Goal: Contribute content

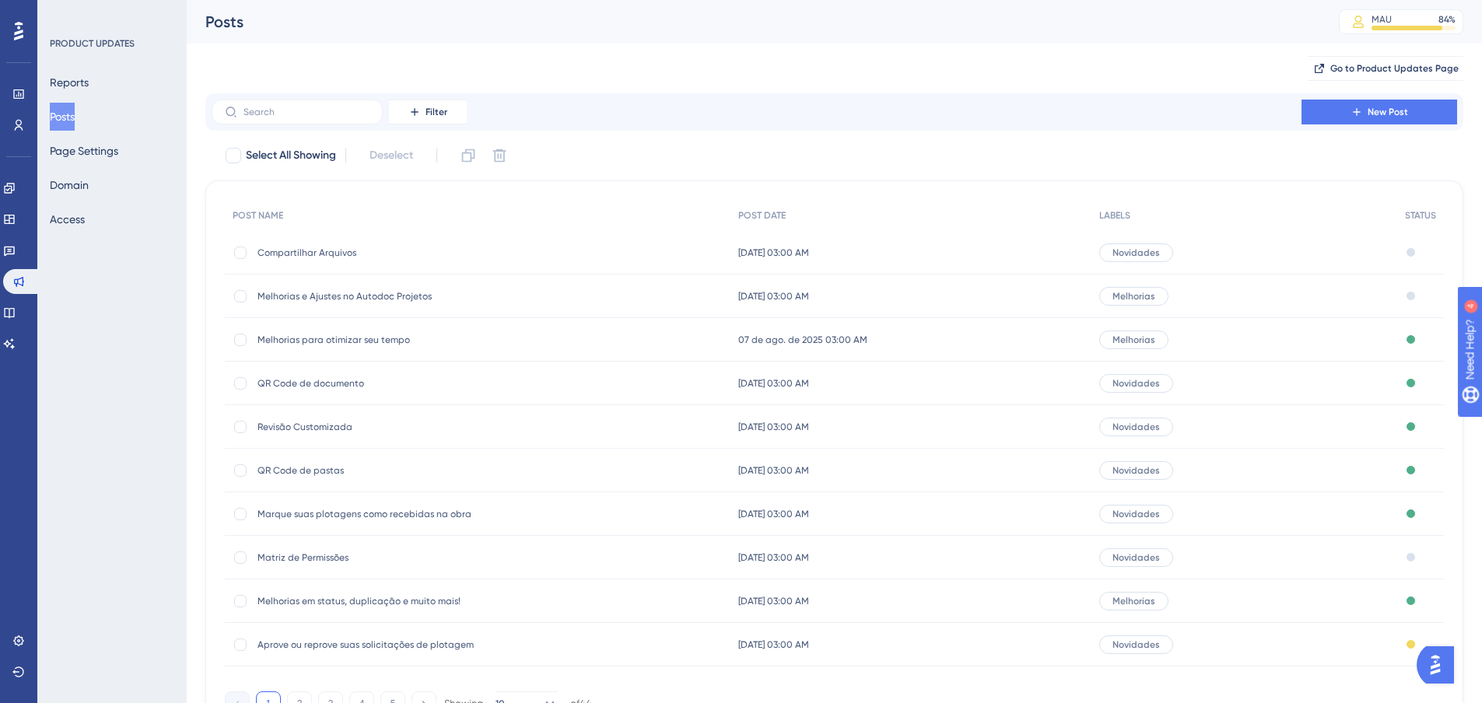
click at [405, 300] on span "Melhorias e Ajustes no Autodoc Projetos" at bounding box center [382, 296] width 249 height 12
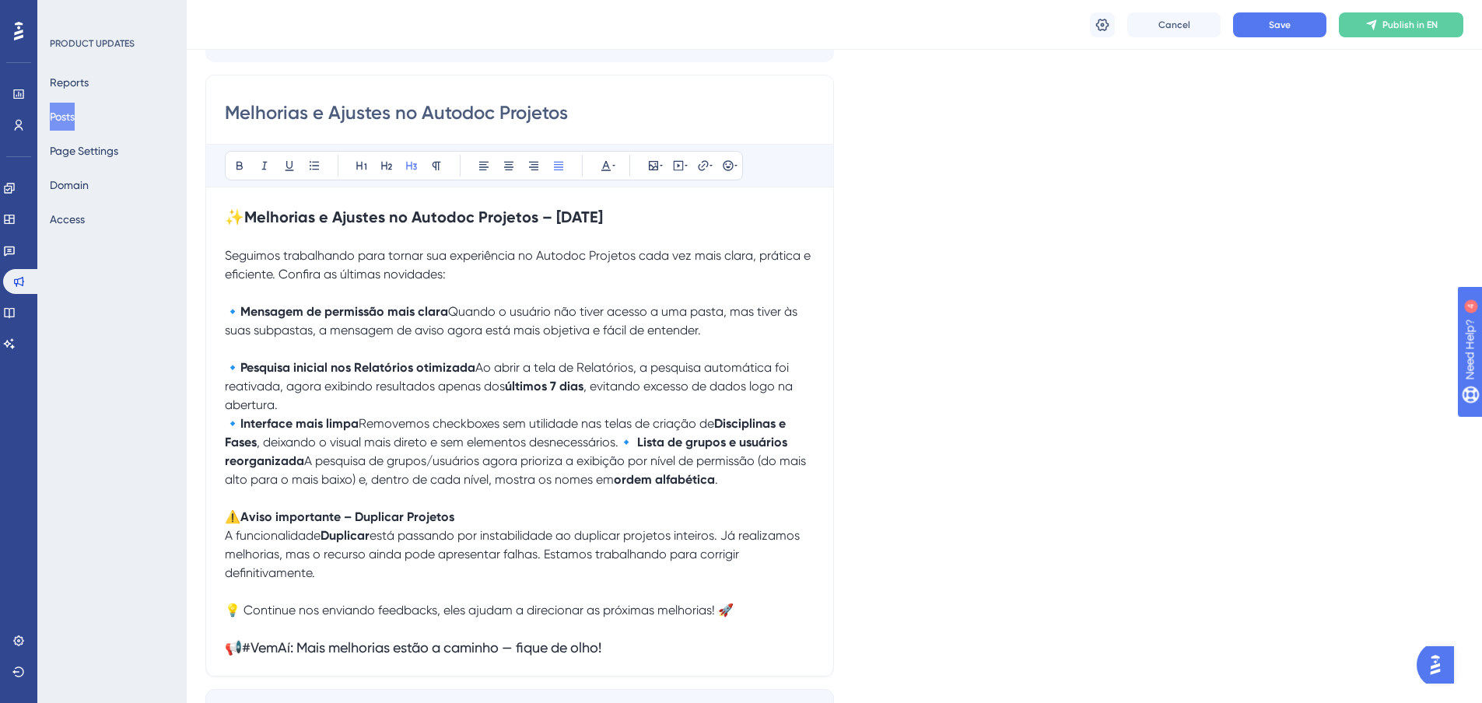
scroll to position [212, 0]
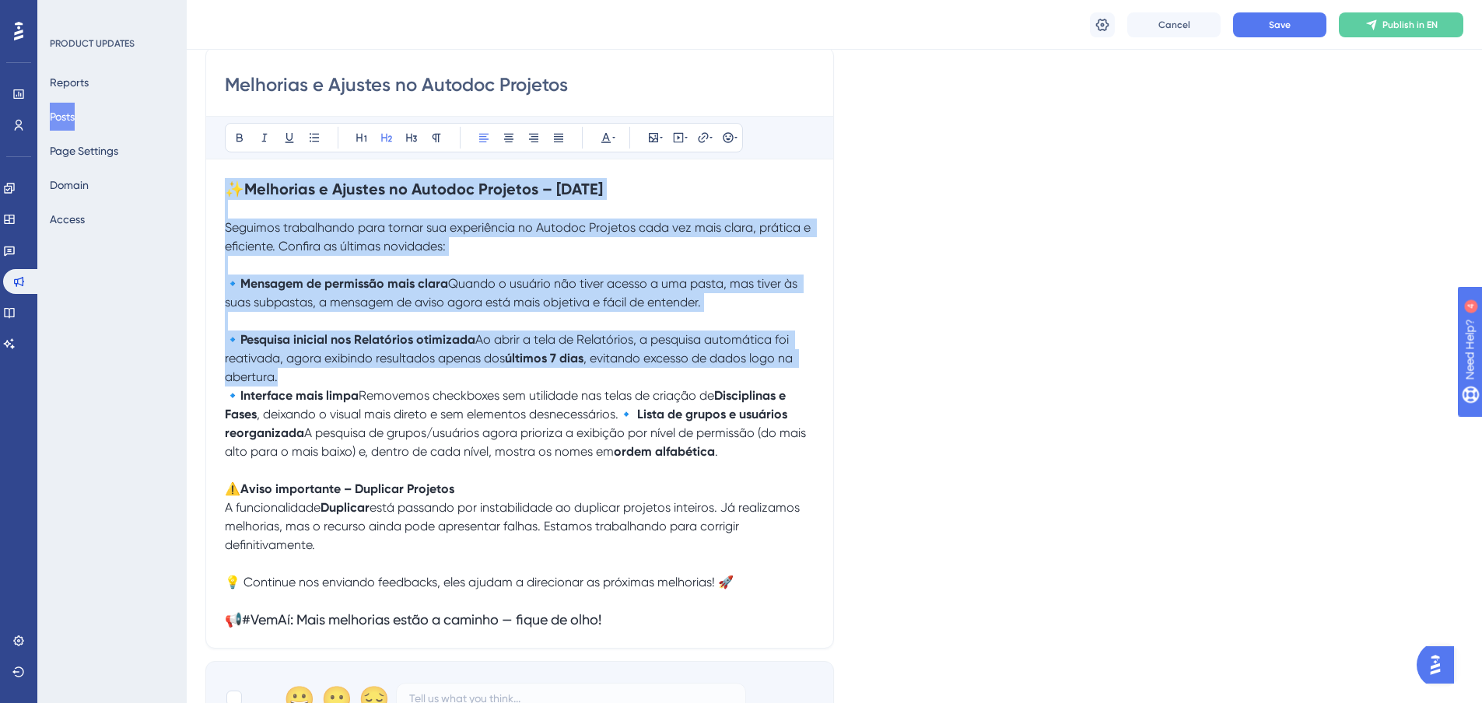
drag, startPoint x: 229, startPoint y: 188, endPoint x: 479, endPoint y: 408, distance: 334.1
click at [479, 408] on div "✨ Melhorias e [PERSON_NAME] no Autodoc Projetos – [DATE] Seguimos trabalhando p…" at bounding box center [520, 403] width 590 height 451
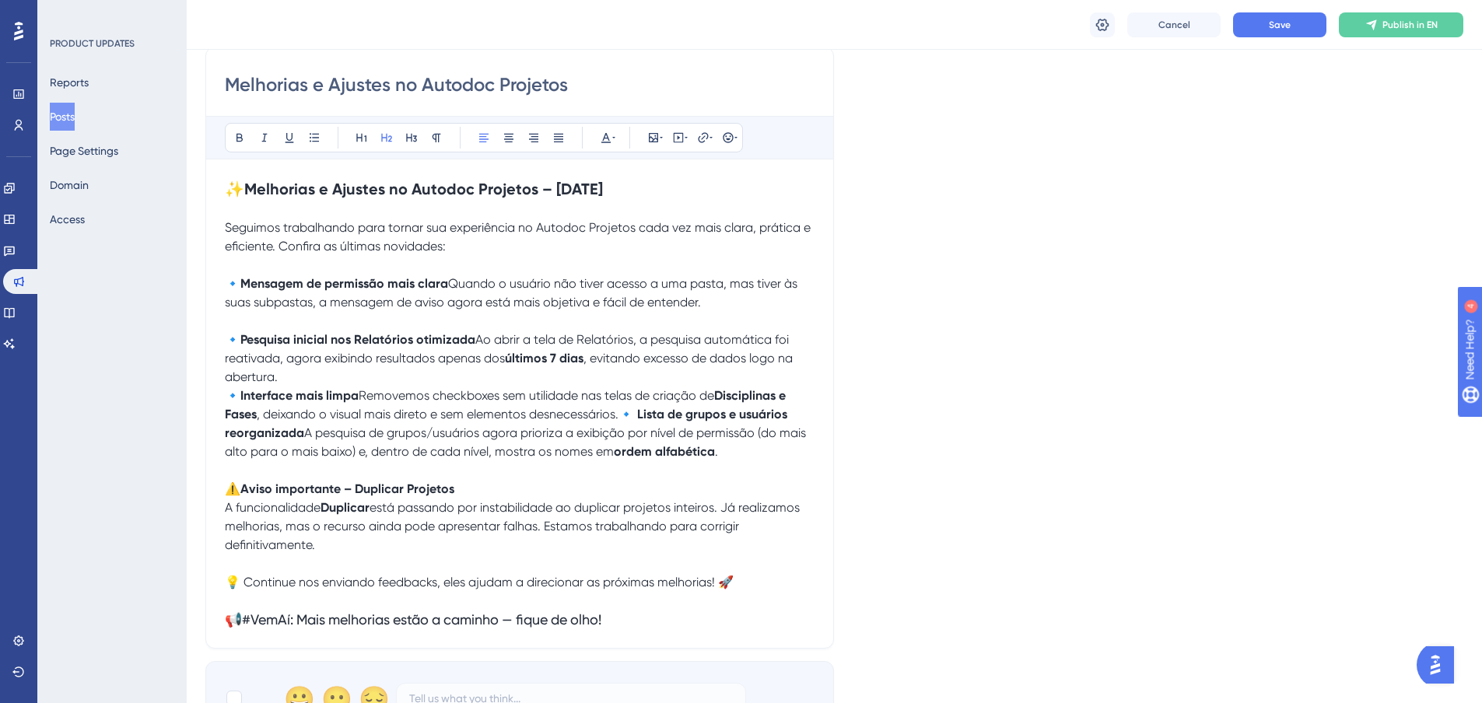
click at [616, 431] on p "🔹 Interface mais limpa Removemos checkboxes sem utilidade nas telas de criação …" at bounding box center [520, 424] width 590 height 75
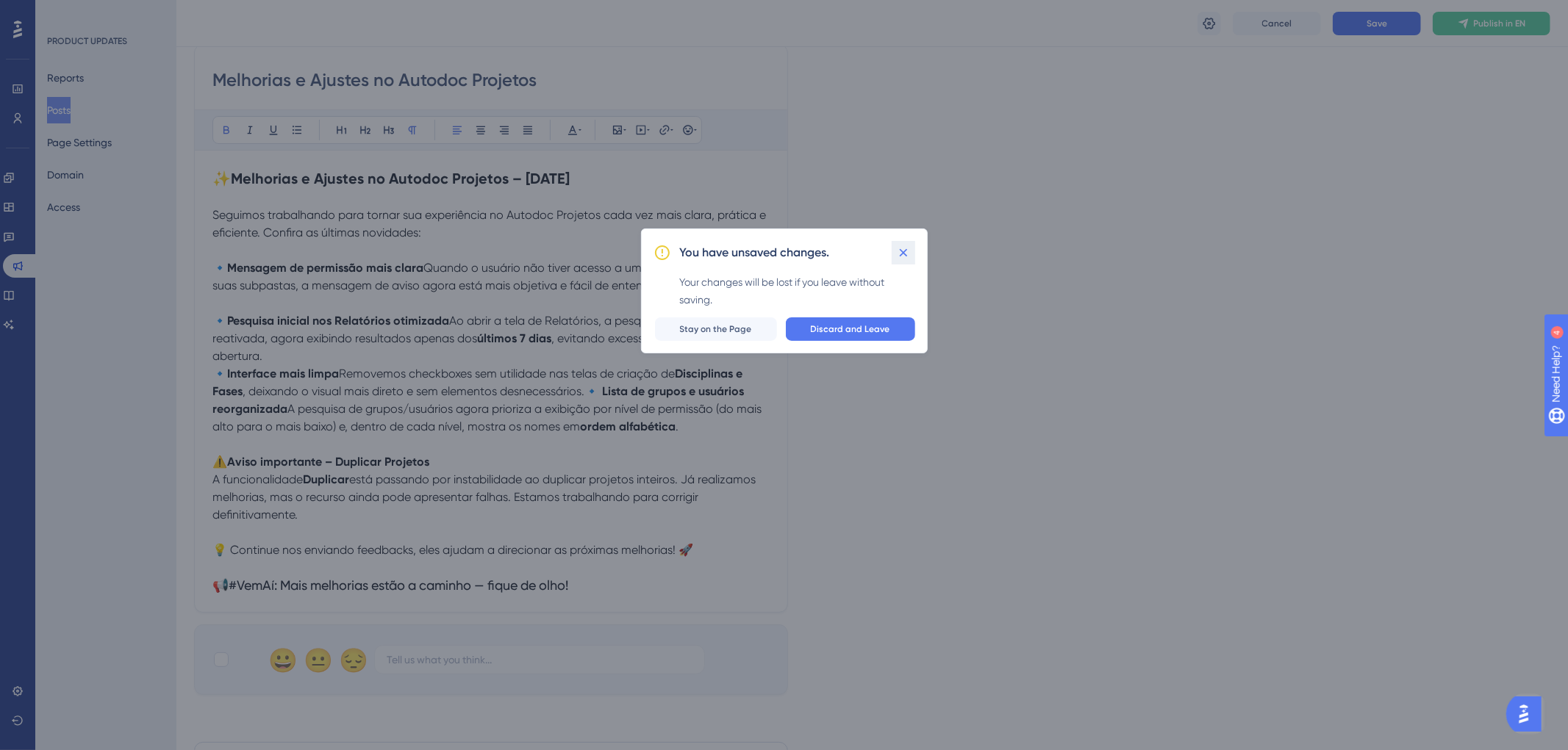
click at [901, 250] on icon at bounding box center [903, 252] width 9 height 9
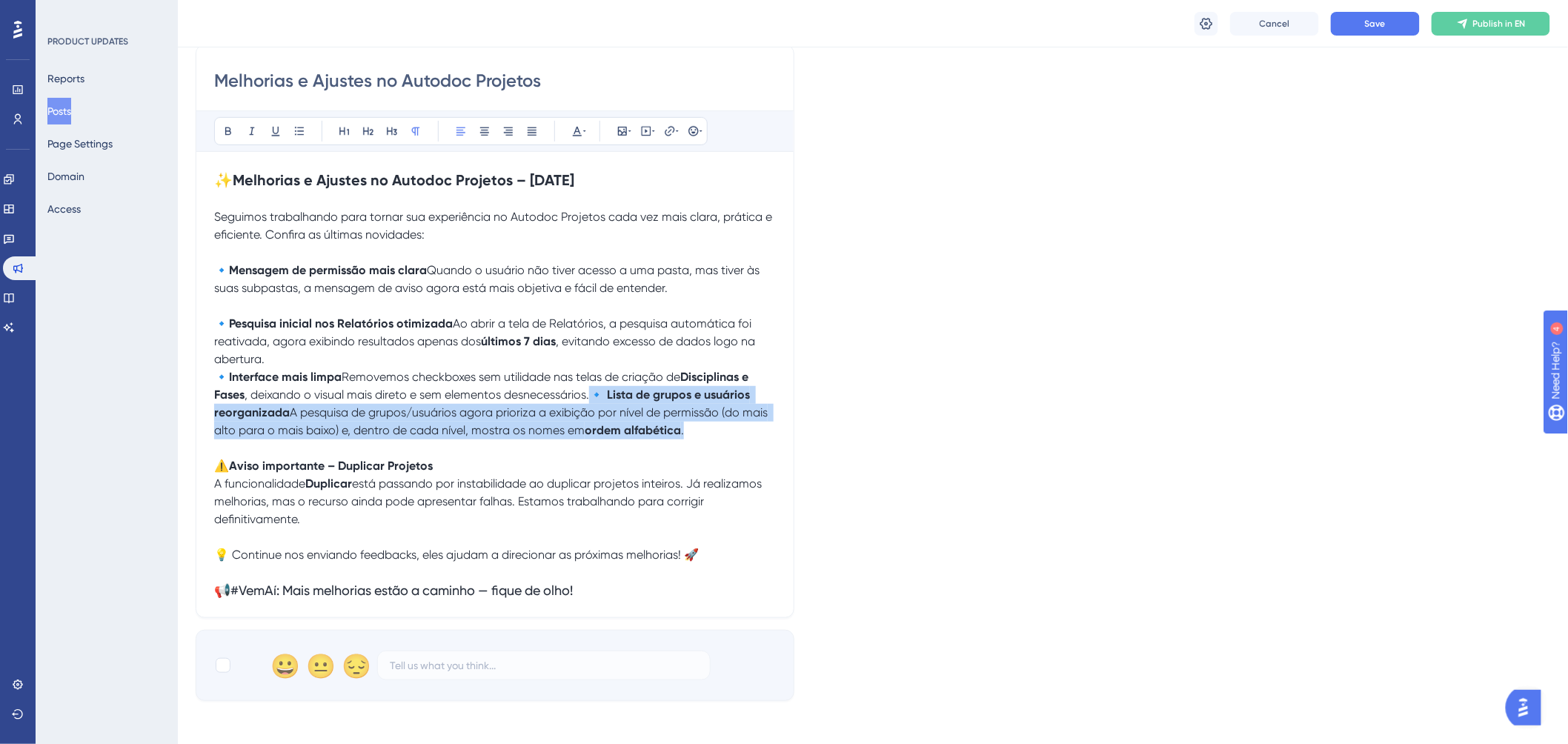
drag, startPoint x: 646, startPoint y: 523, endPoint x: 175, endPoint y: 485, distance: 472.5
click at [178, 485] on div "Performance Users Engagement Widgets Feedback Product Updates Knowledge Base AI…" at bounding box center [874, 401] width 1391 height 1207
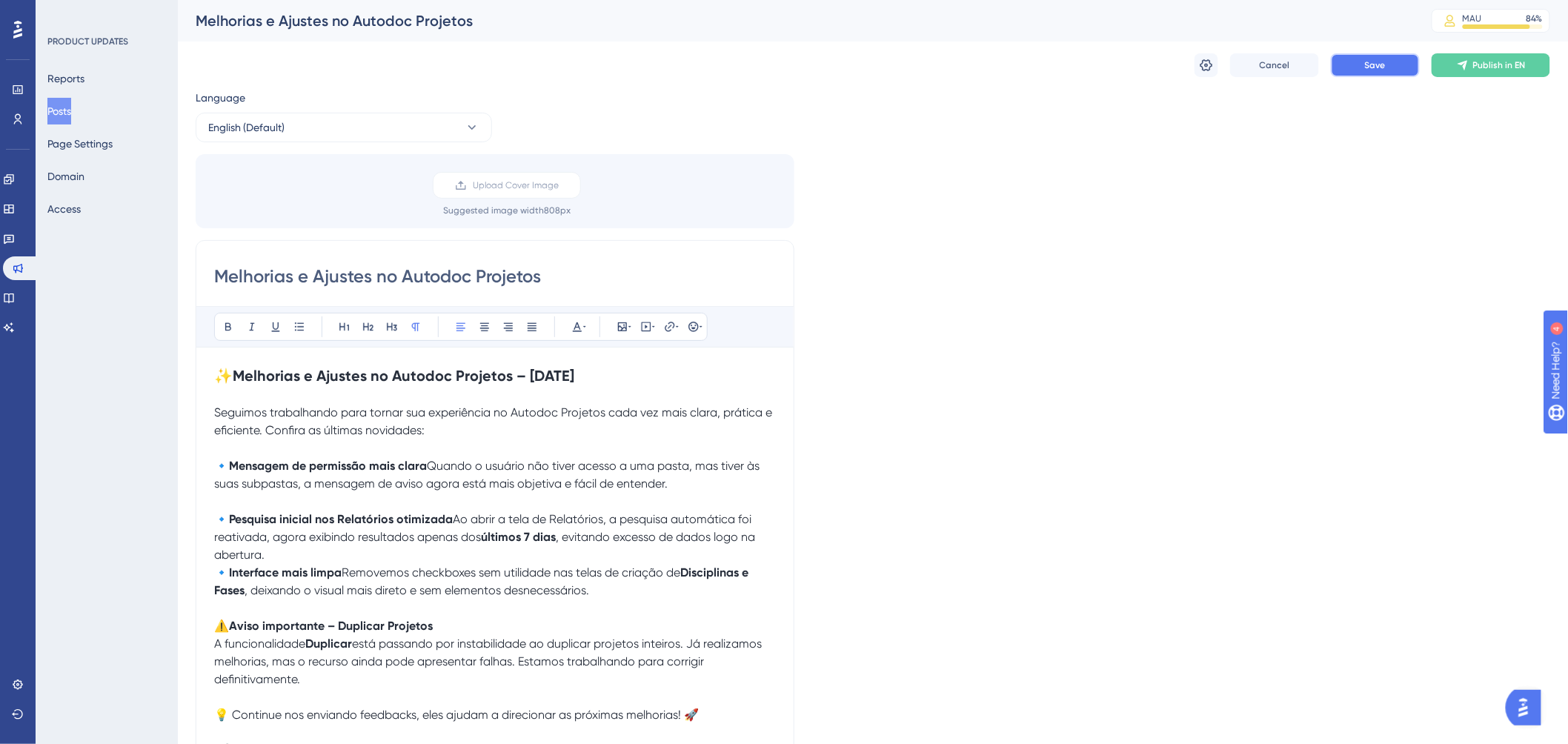
click at [1403, 65] on button "Save" at bounding box center [1375, 65] width 89 height 24
click at [1207, 63] on icon at bounding box center [1206, 65] width 12 height 11
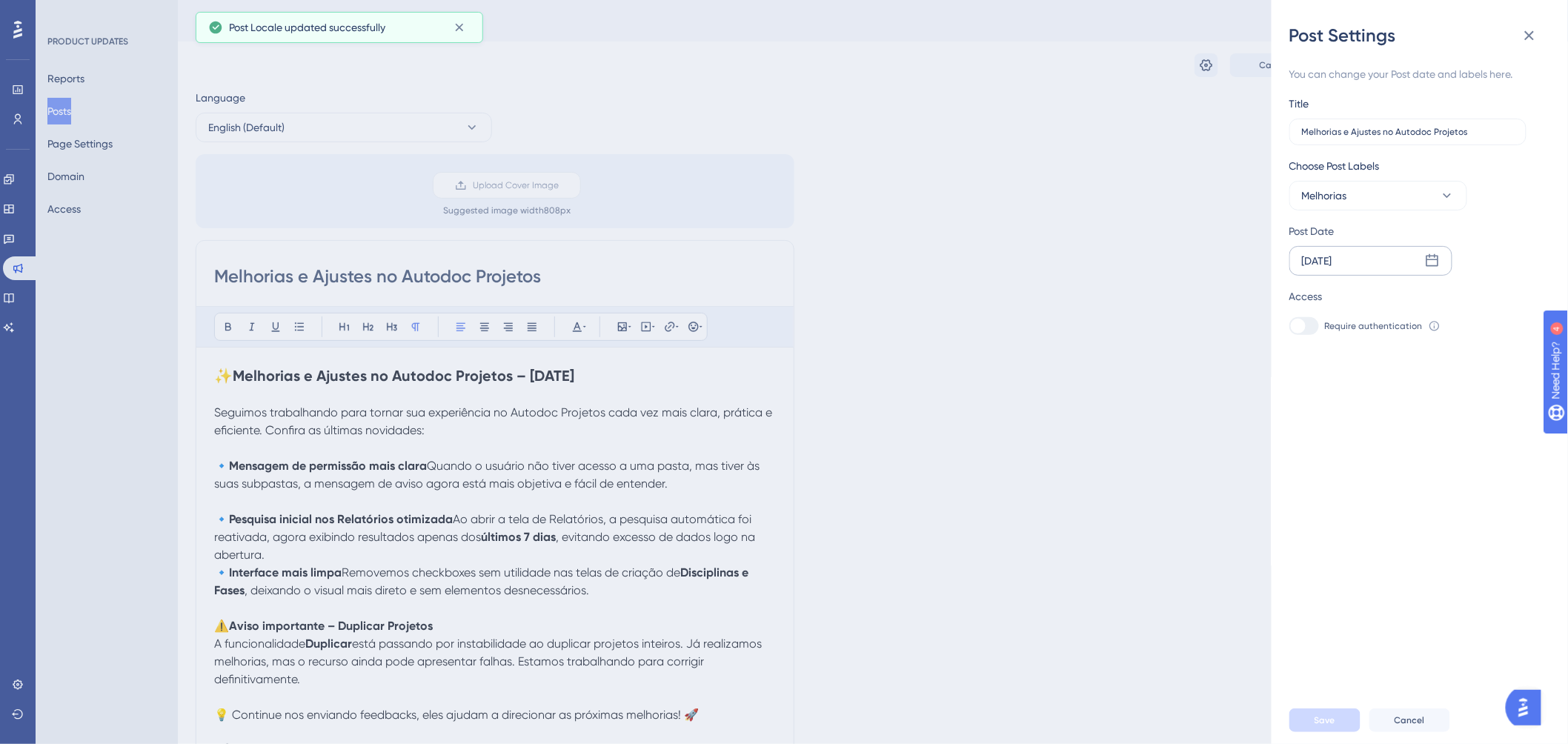
click at [1369, 260] on div "[DATE]" at bounding box center [1371, 260] width 163 height 30
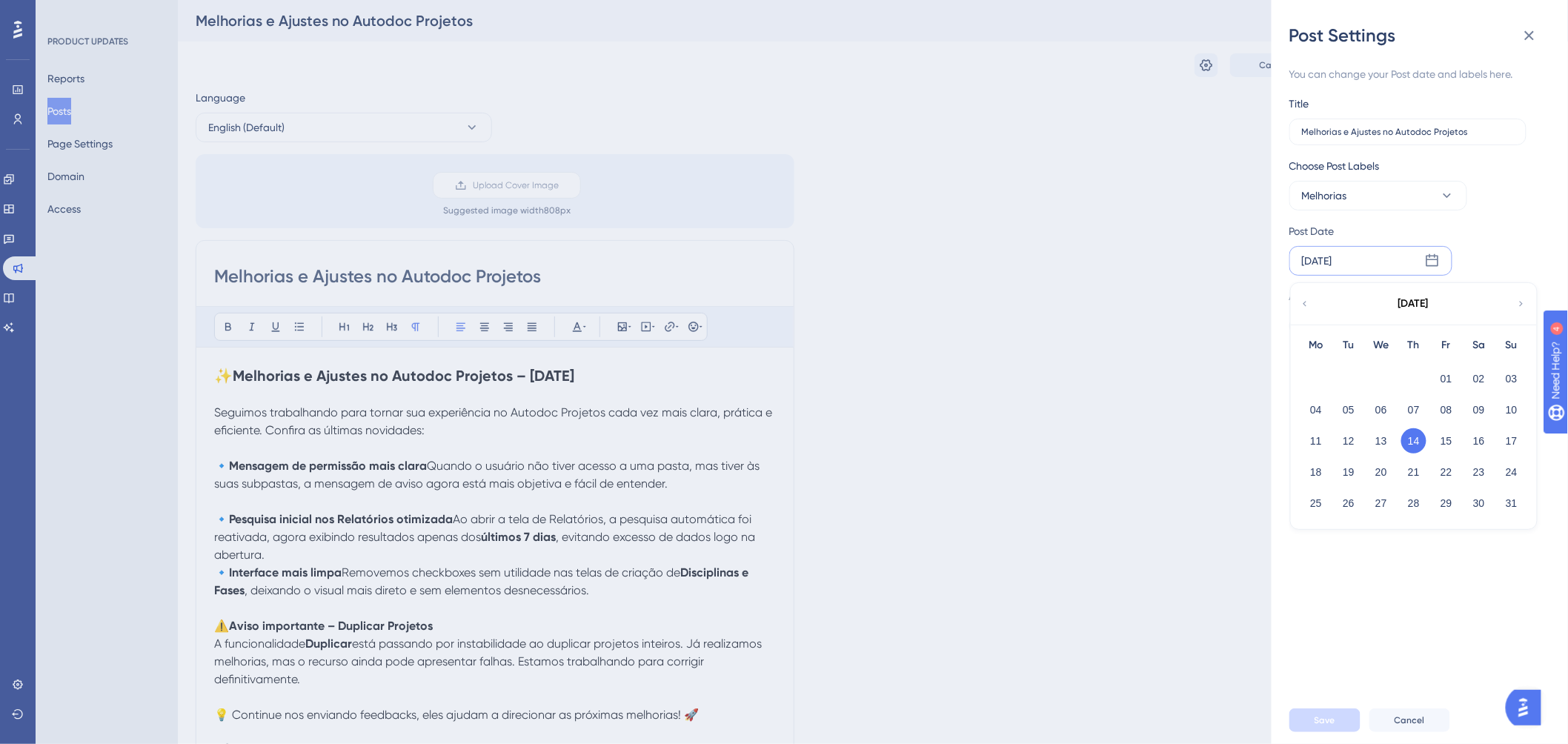
click at [1321, 495] on button "25" at bounding box center [1317, 503] width 25 height 25
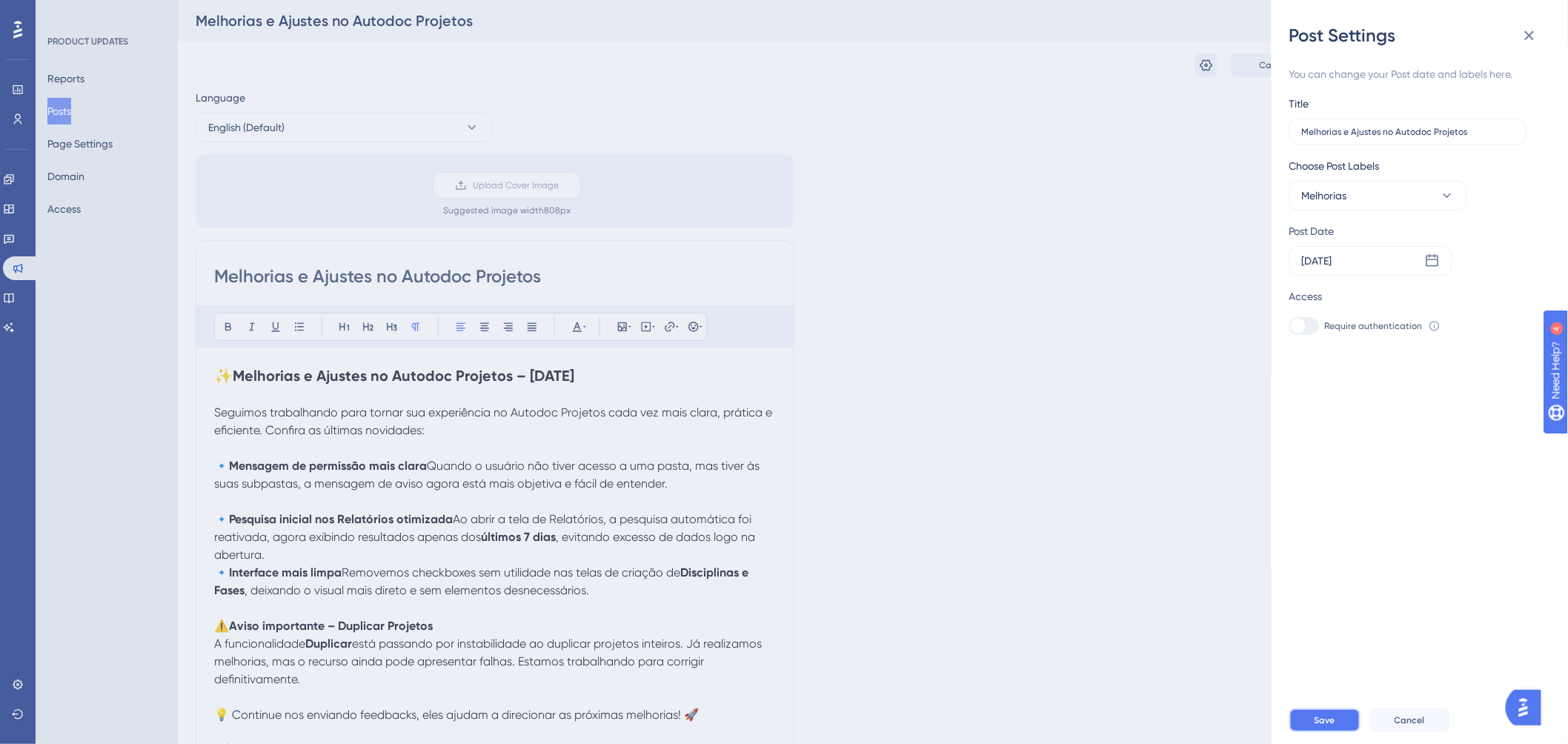
click at [1341, 670] on button "Save" at bounding box center [1325, 720] width 71 height 24
click at [1411, 41] on icon at bounding box center [1530, 35] width 18 height 18
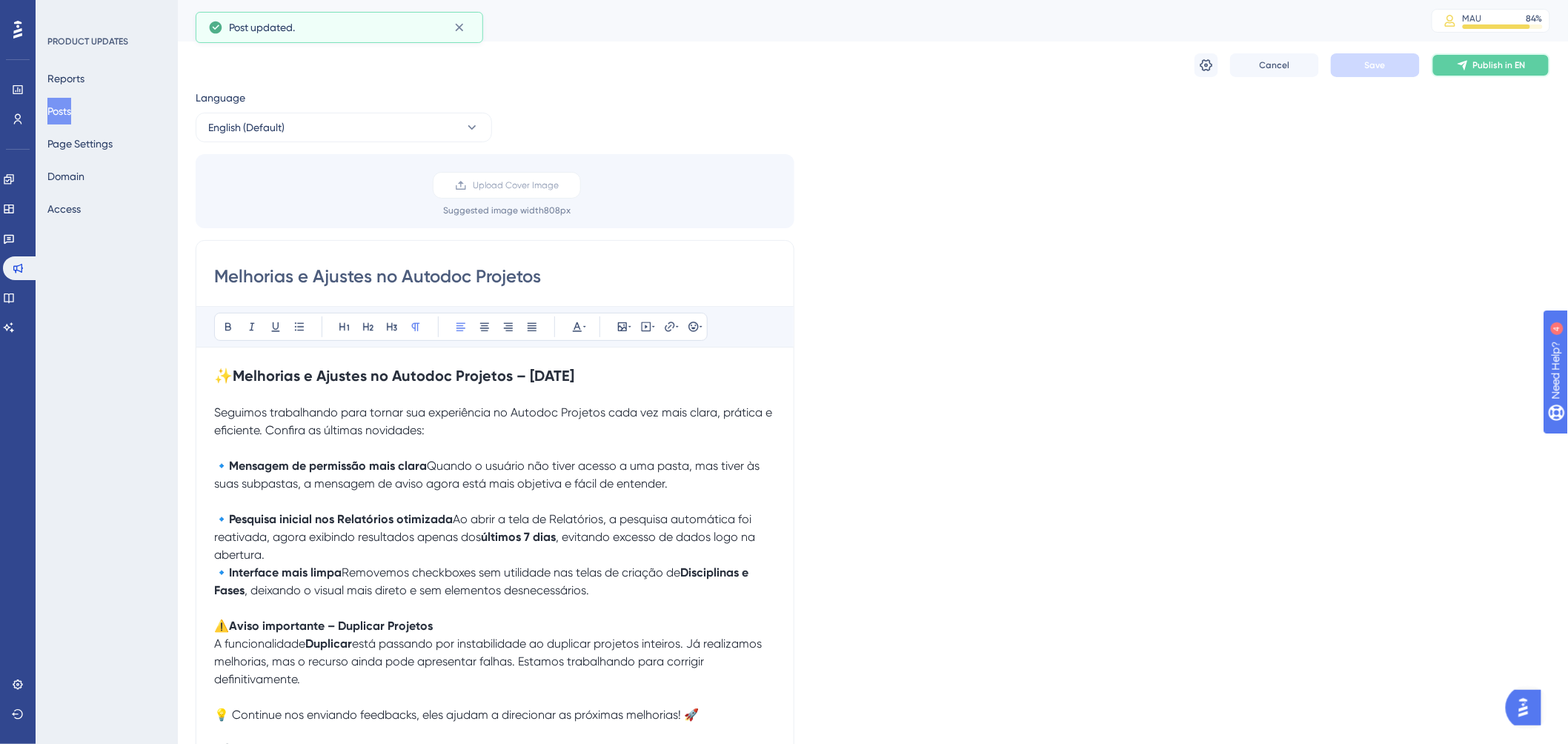
click at [1411, 62] on span "Publish in EN" at bounding box center [1499, 65] width 52 height 11
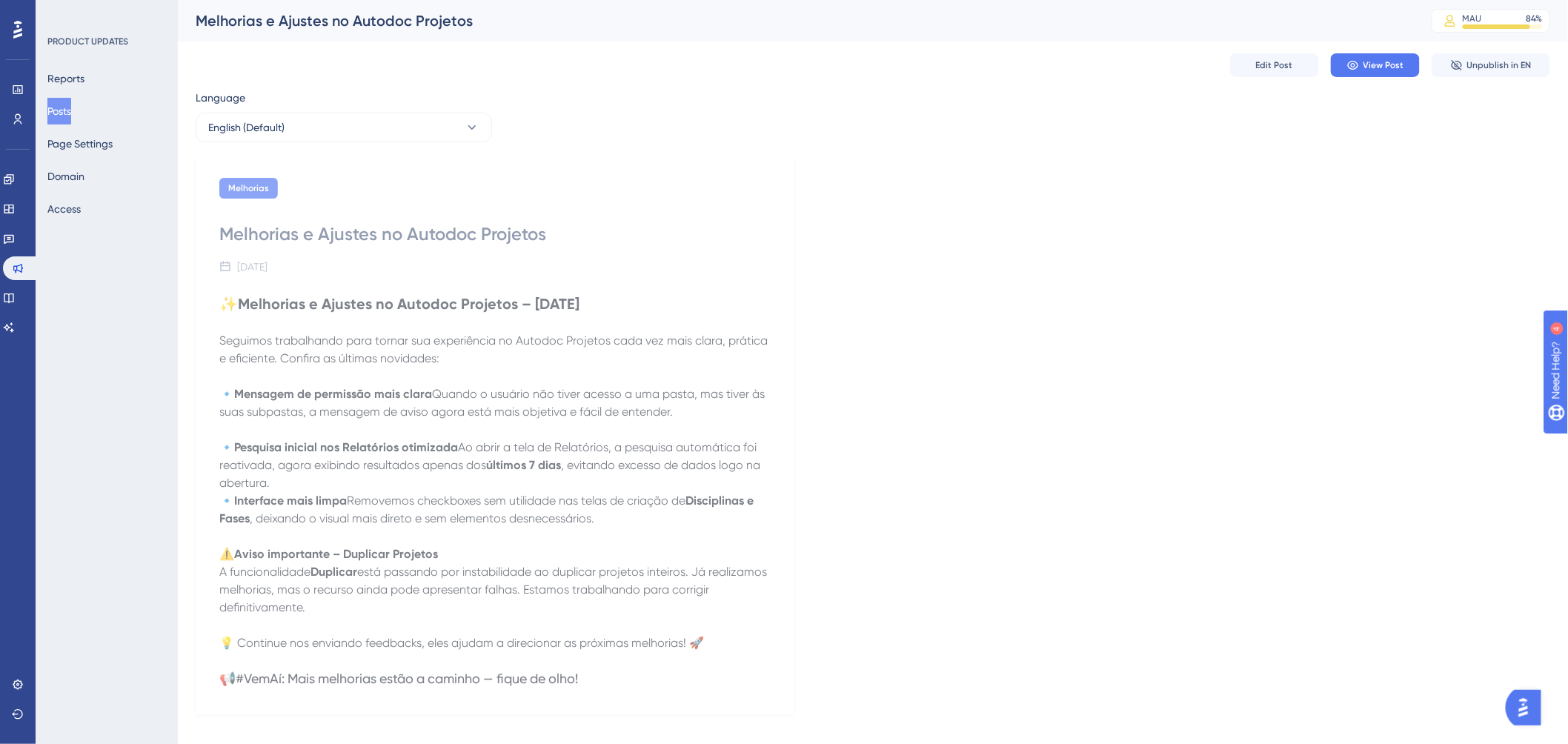
click at [71, 110] on button "Posts" at bounding box center [59, 111] width 24 height 27
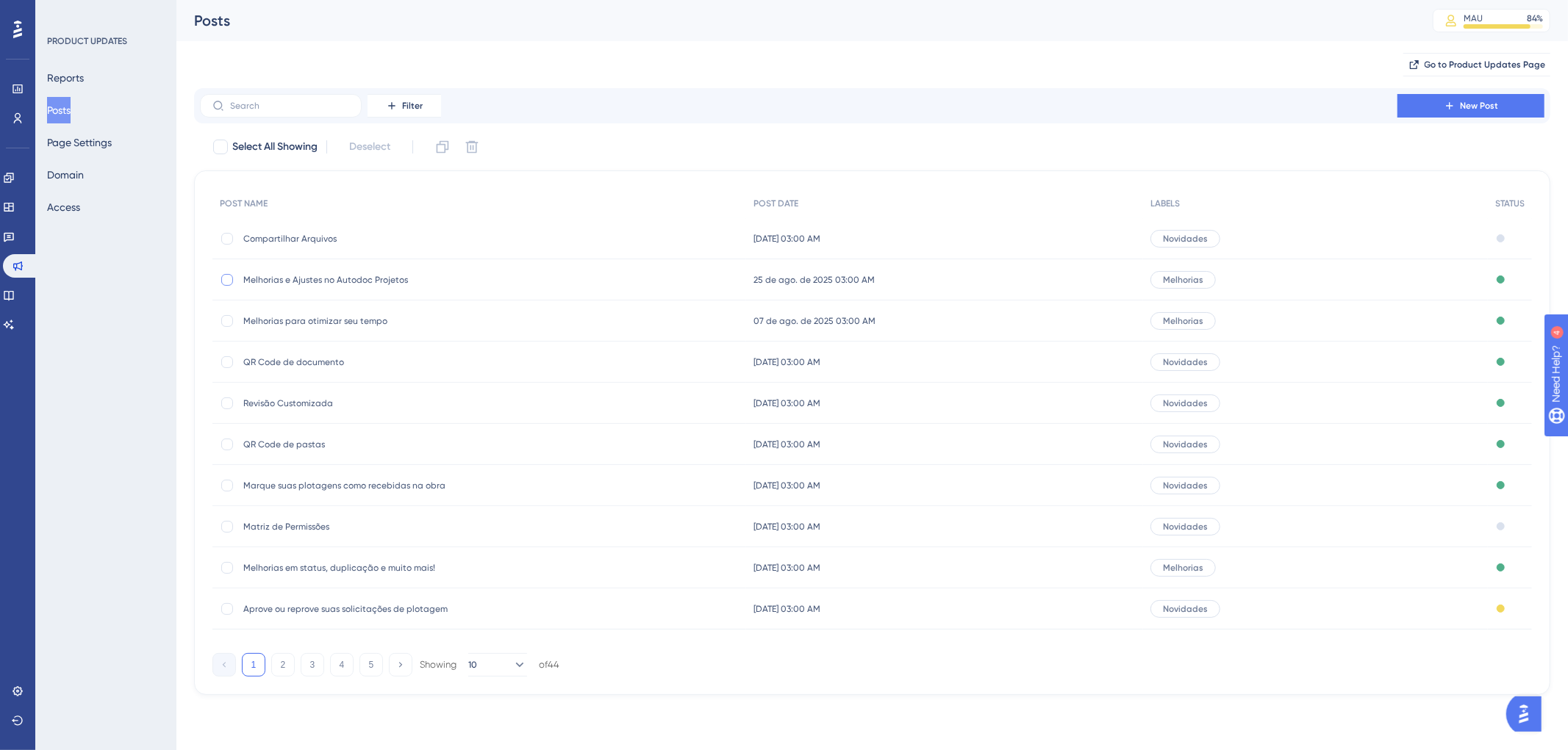
click at [229, 280] on div at bounding box center [227, 280] width 11 height 11
checkbox input "true"
click at [446, 145] on icon at bounding box center [442, 146] width 12 height 12
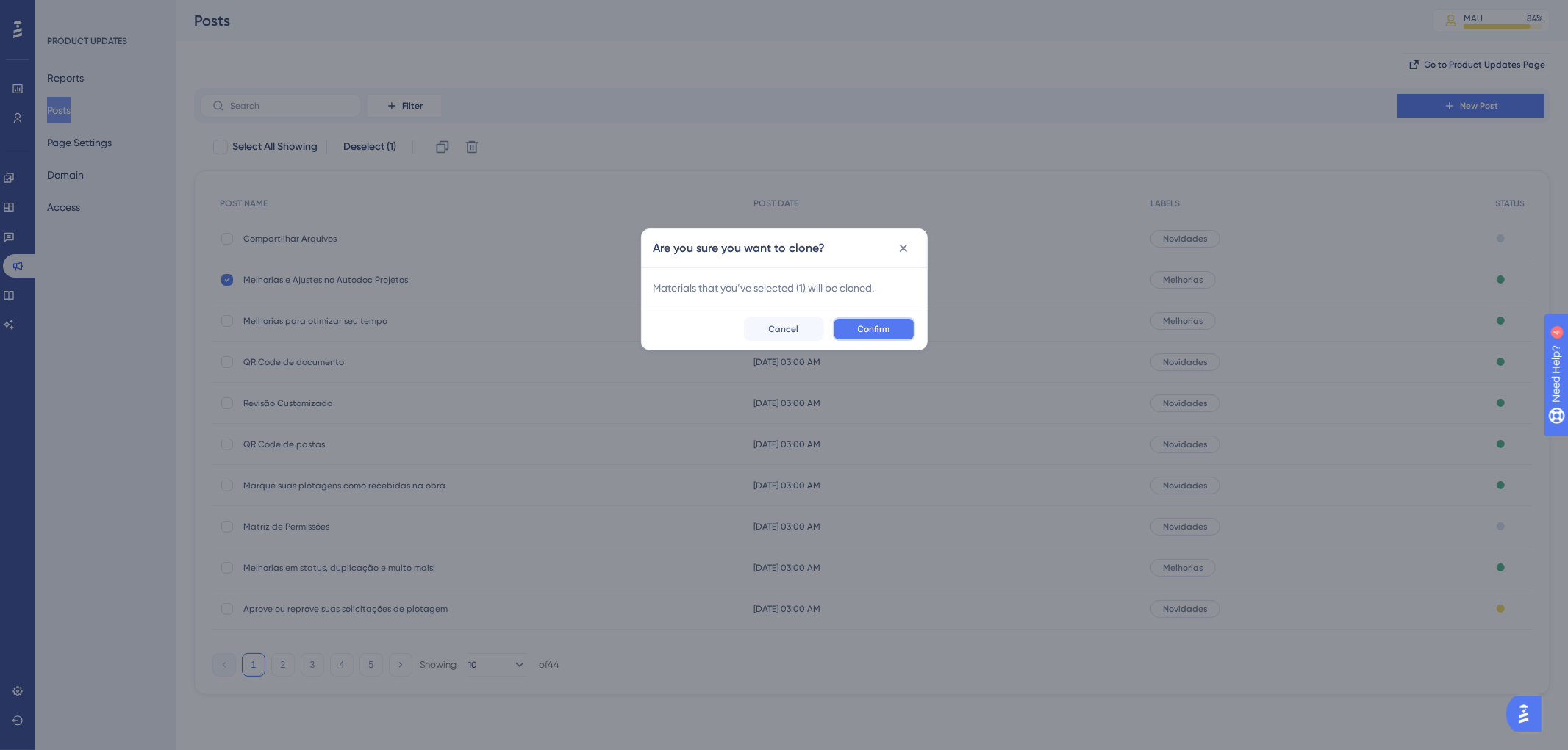
click at [862, 331] on span "Confirm" at bounding box center [874, 329] width 32 height 11
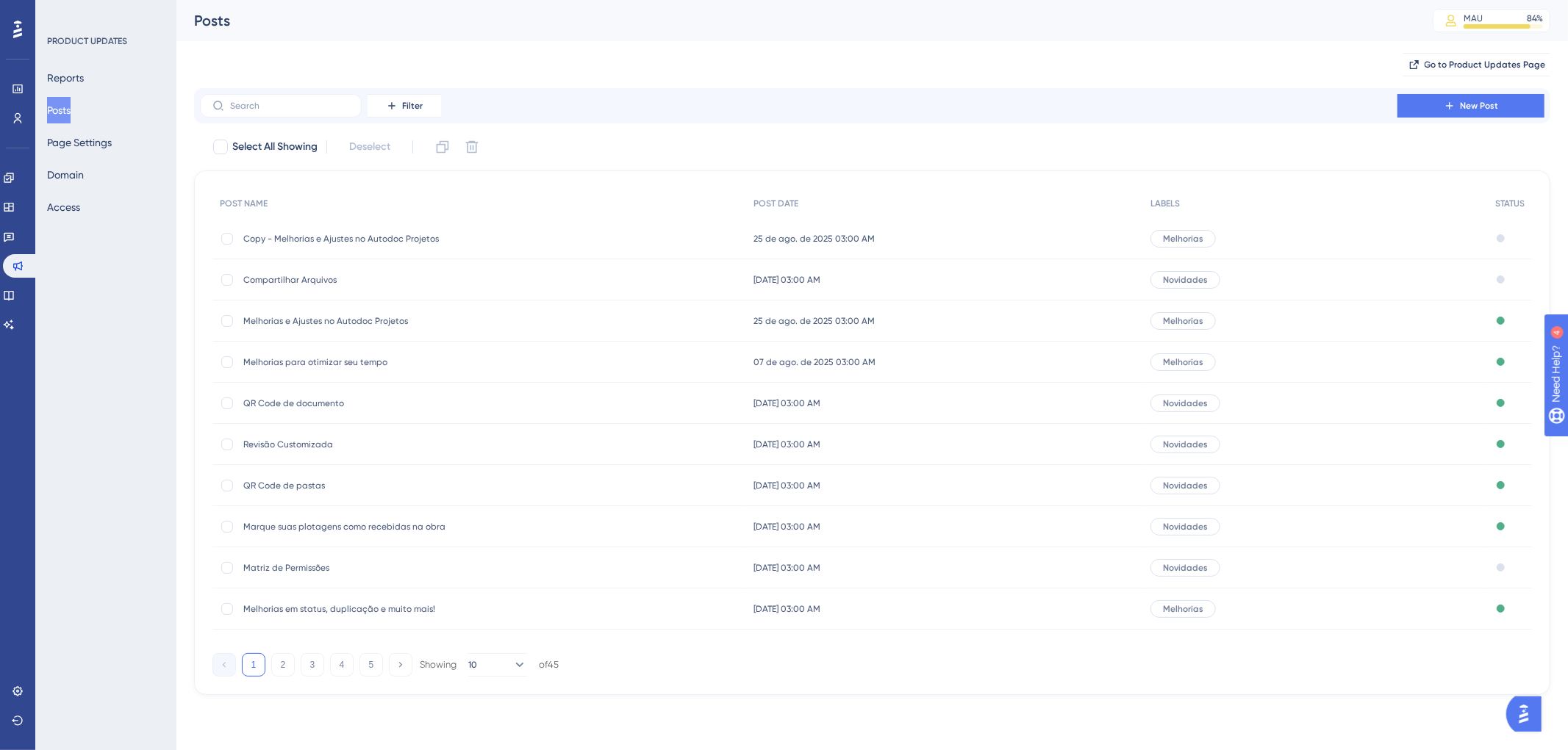
click at [298, 237] on span "Copy - Melhorias e Ajustes no Autodoc Projetos" at bounding box center [361, 239] width 235 height 11
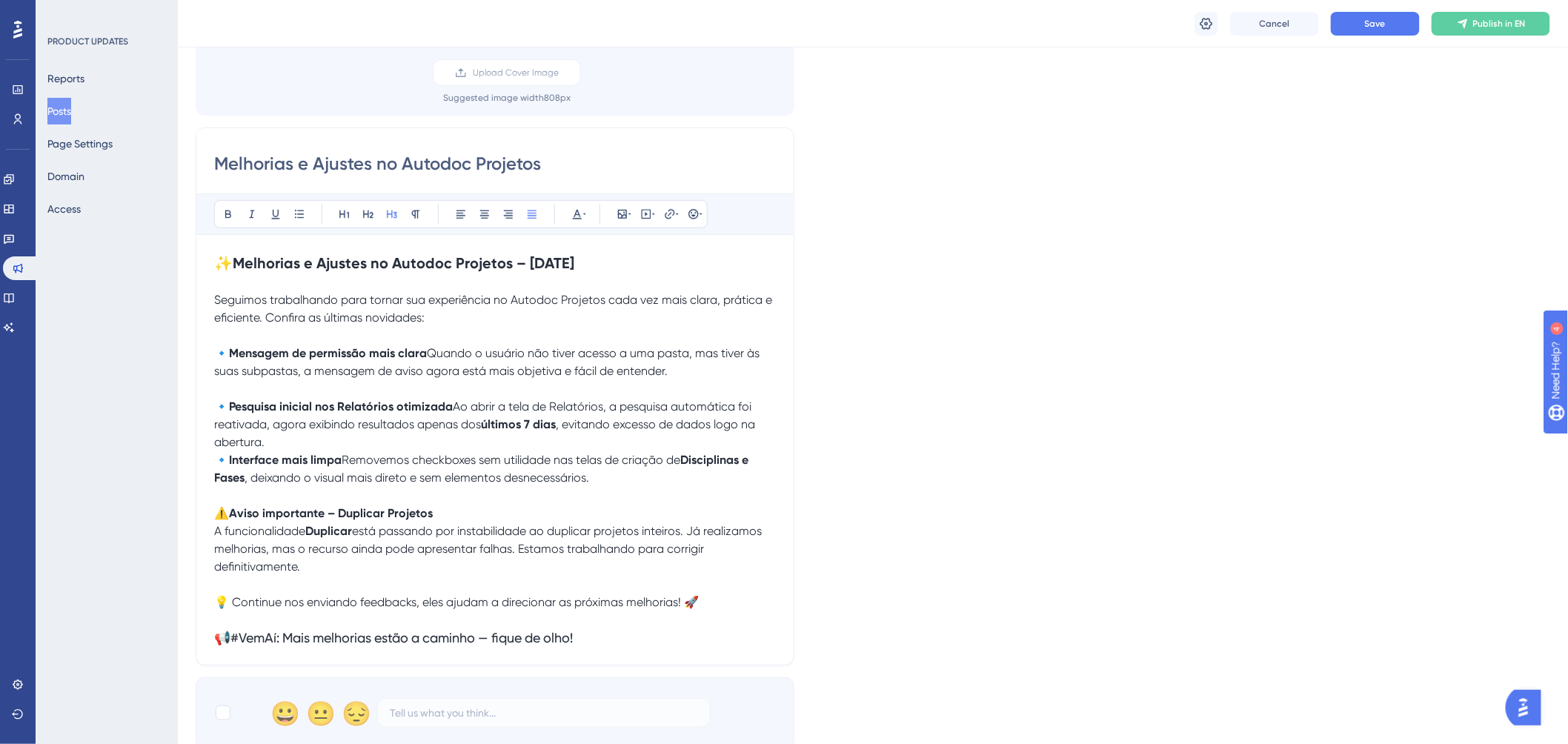
scroll to position [220, 0]
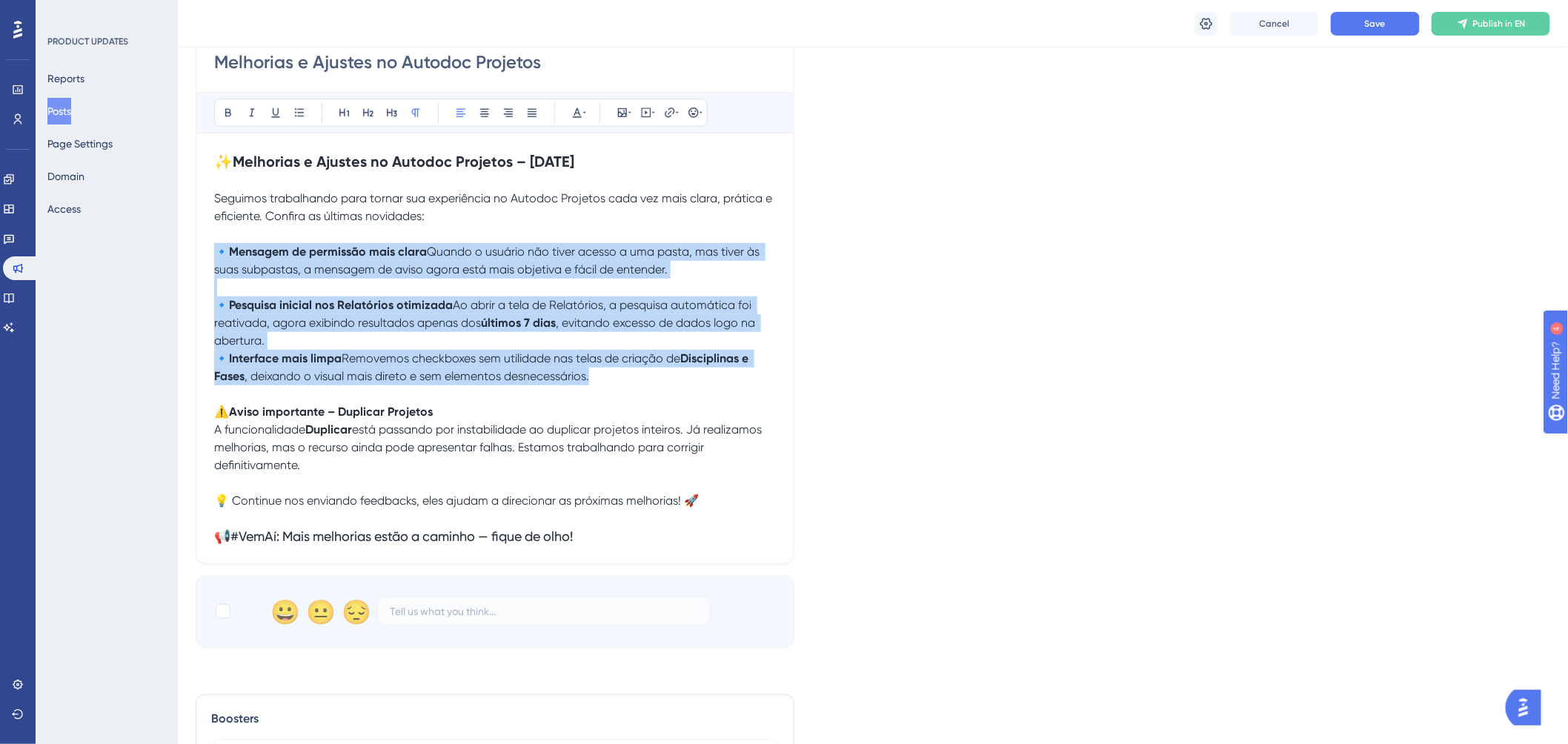
drag, startPoint x: 471, startPoint y: 430, endPoint x: 208, endPoint y: 248, distance: 319.8
click at [208, 248] on div "Melhorias e Ajustes no Autodoc Projetos Bold Italic Underline Bullet Point Head…" at bounding box center [494, 294] width 599 height 538
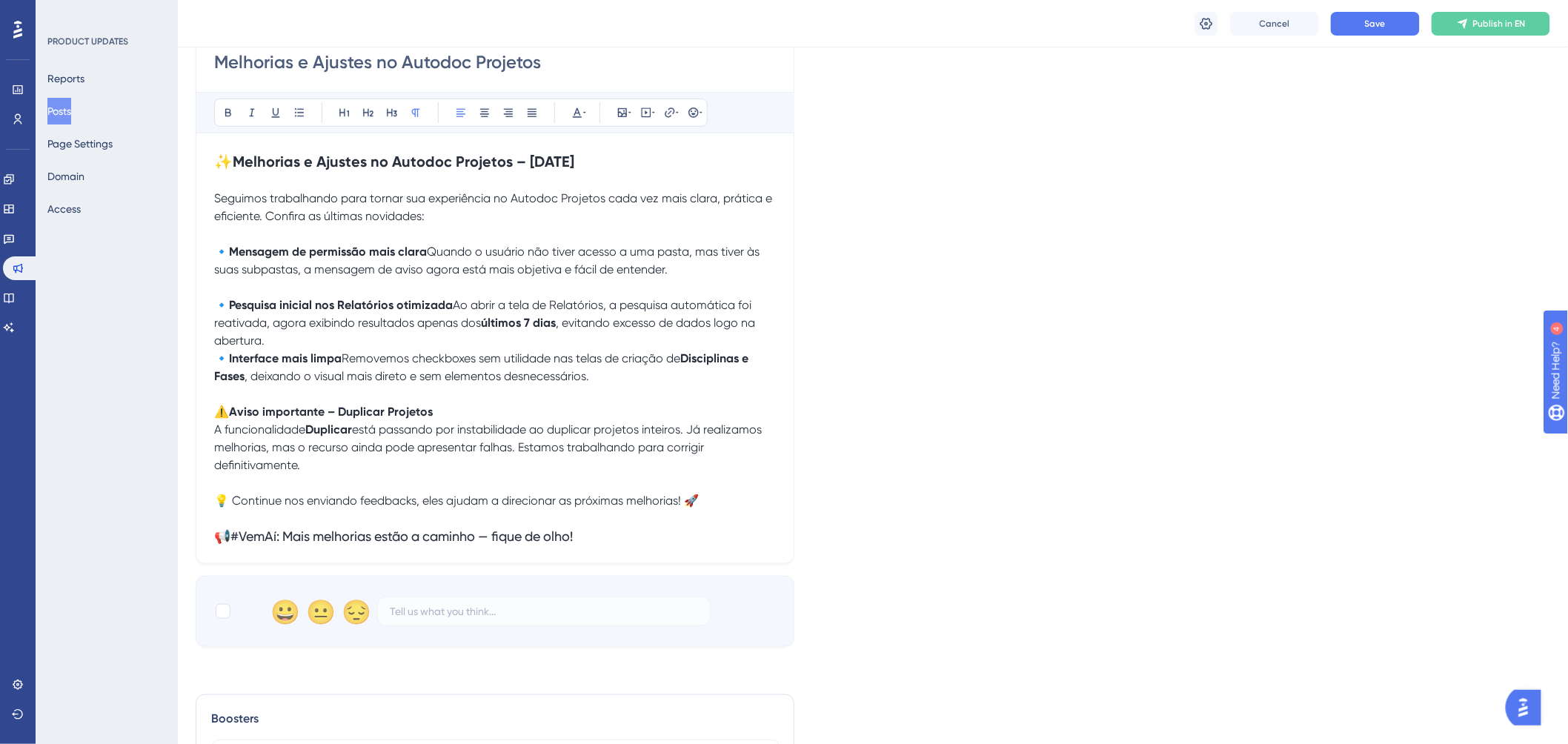
click at [428, 403] on p at bounding box center [495, 394] width 562 height 18
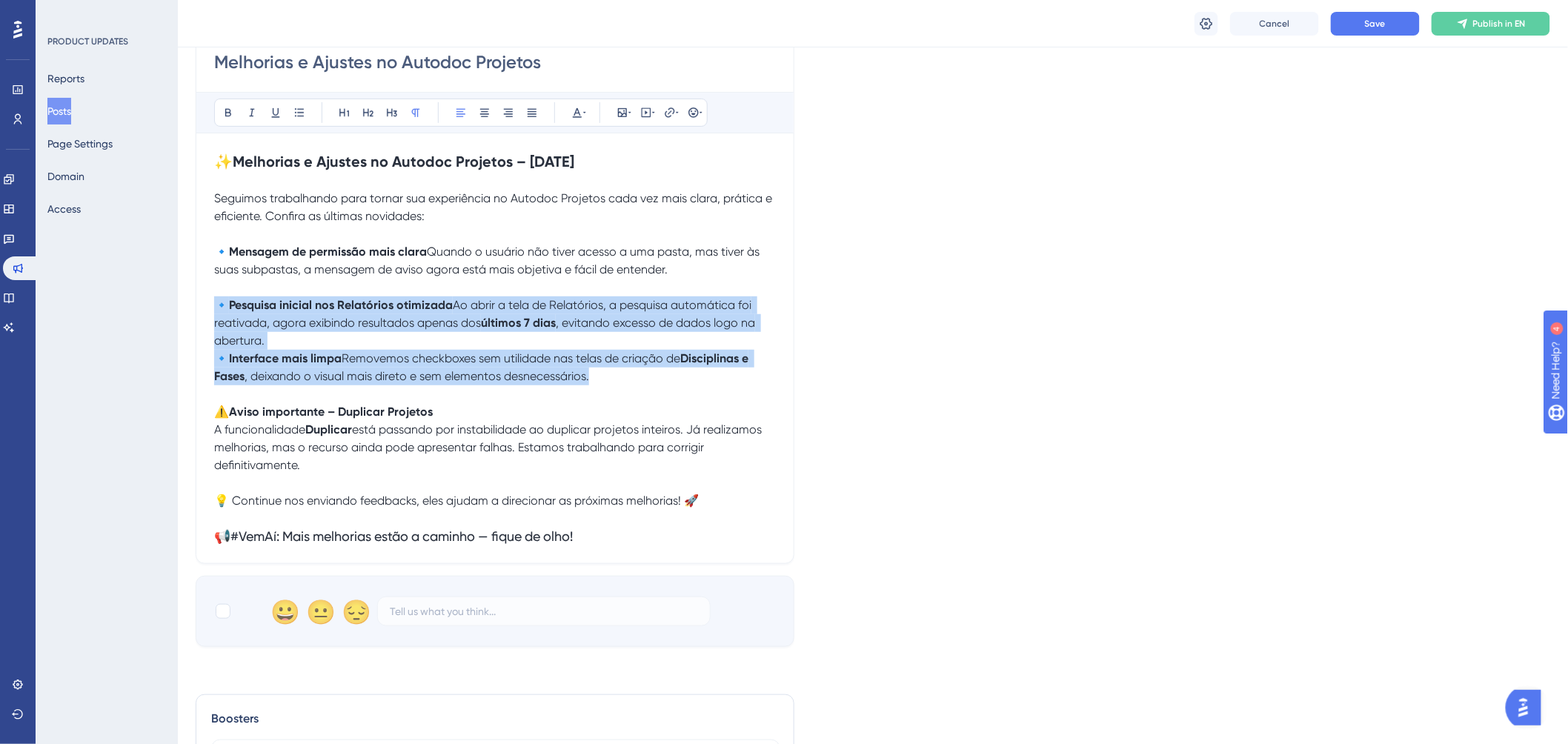
drag, startPoint x: 466, startPoint y: 427, endPoint x: 166, endPoint y: 299, distance: 326.2
click at [178, 299] on div "Performance Users Engagement Widgets Feedback Product Updates Knowledge Base AI…" at bounding box center [874, 365] width 1391 height 1171
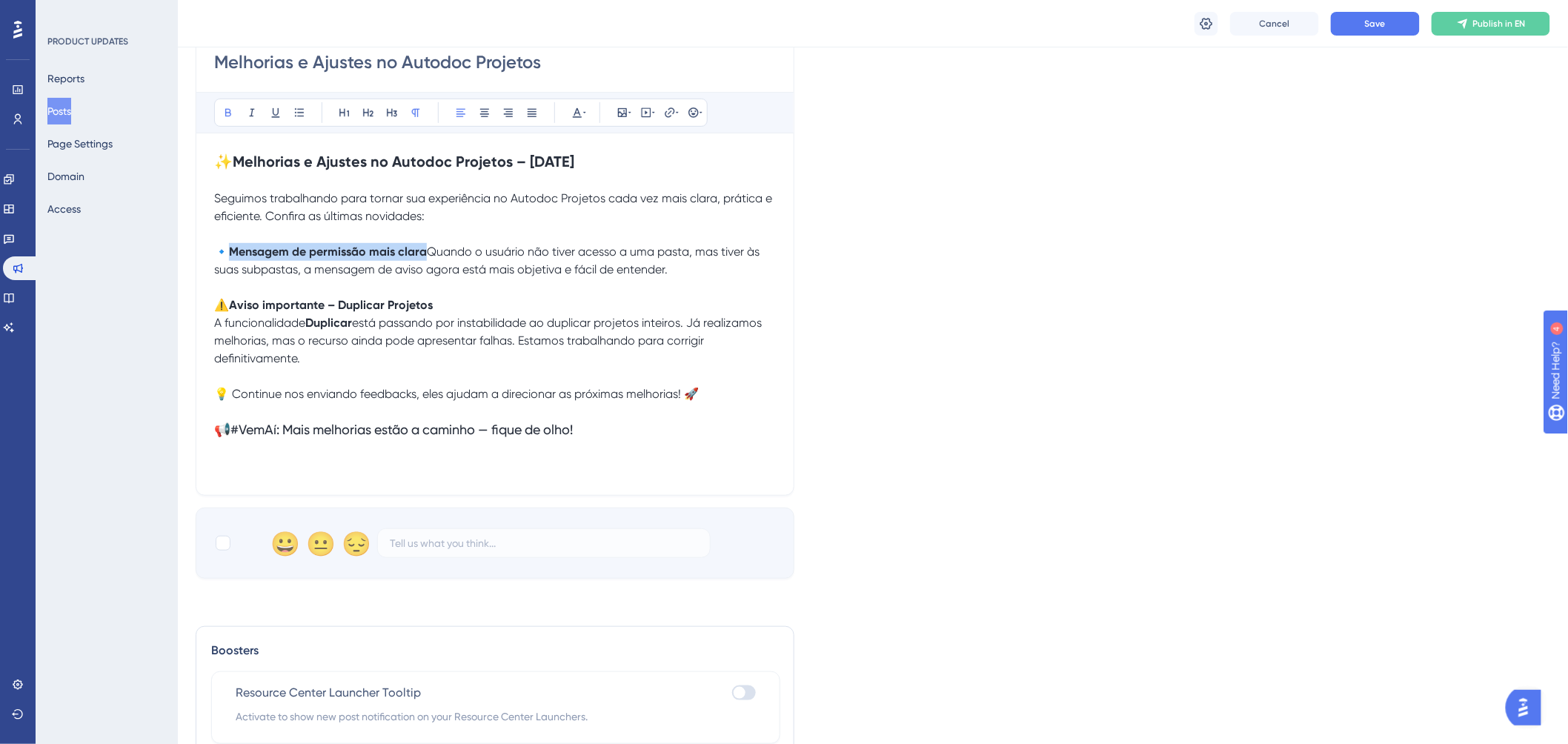
drag, startPoint x: 432, startPoint y: 251, endPoint x: 233, endPoint y: 251, distance: 199.0
click at [233, 251] on p "🔹 Mensagem de permissão mais clara Quando o usuário não tiver acesso a uma past…" at bounding box center [495, 260] width 562 height 35
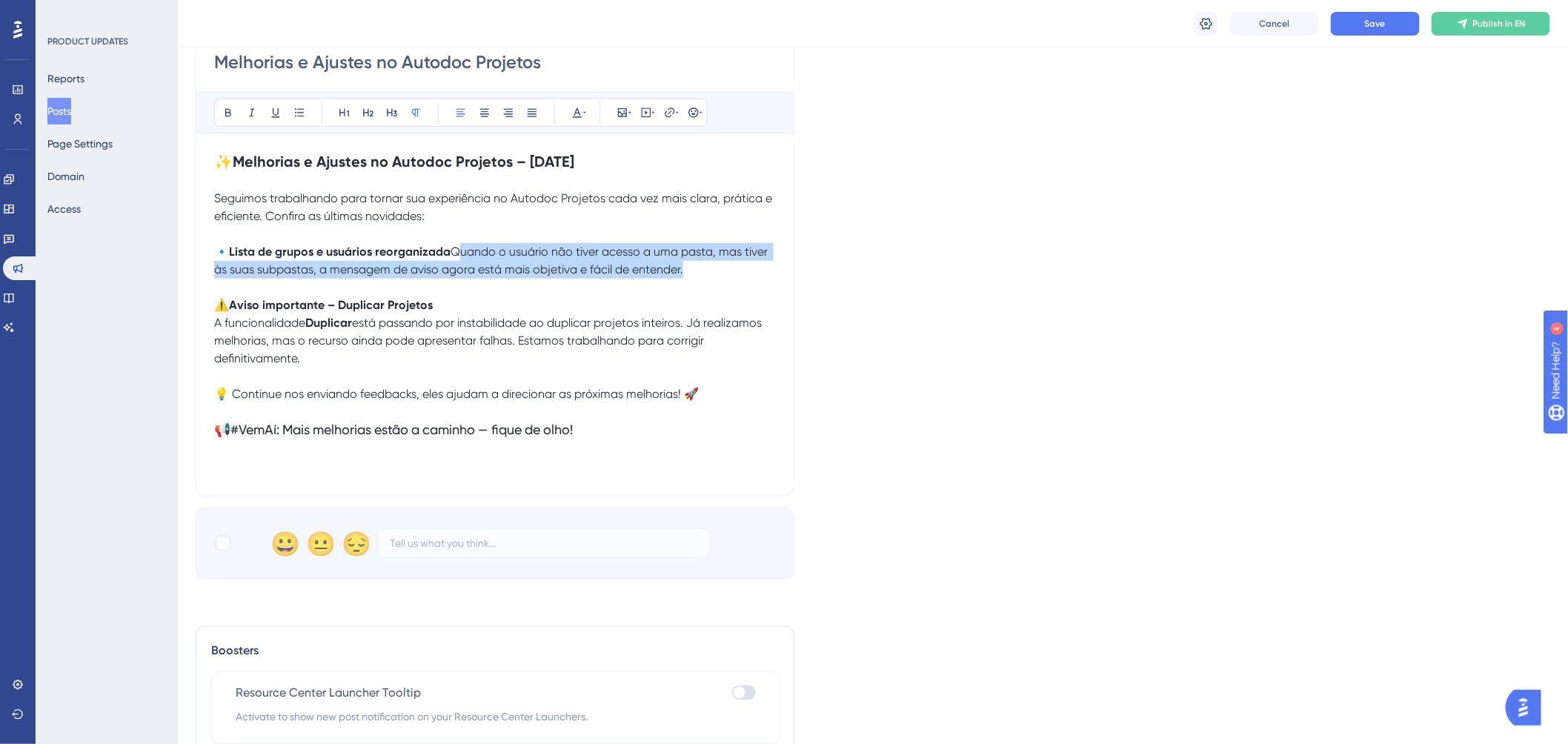
drag, startPoint x: 452, startPoint y: 284, endPoint x: 209, endPoint y: 267, distance: 243.6
click at [209, 267] on div "Melhorias e Ajustes no Autodoc Projetos Bold Italic Underline Bullet Point Head…" at bounding box center [494, 260] width 599 height 470
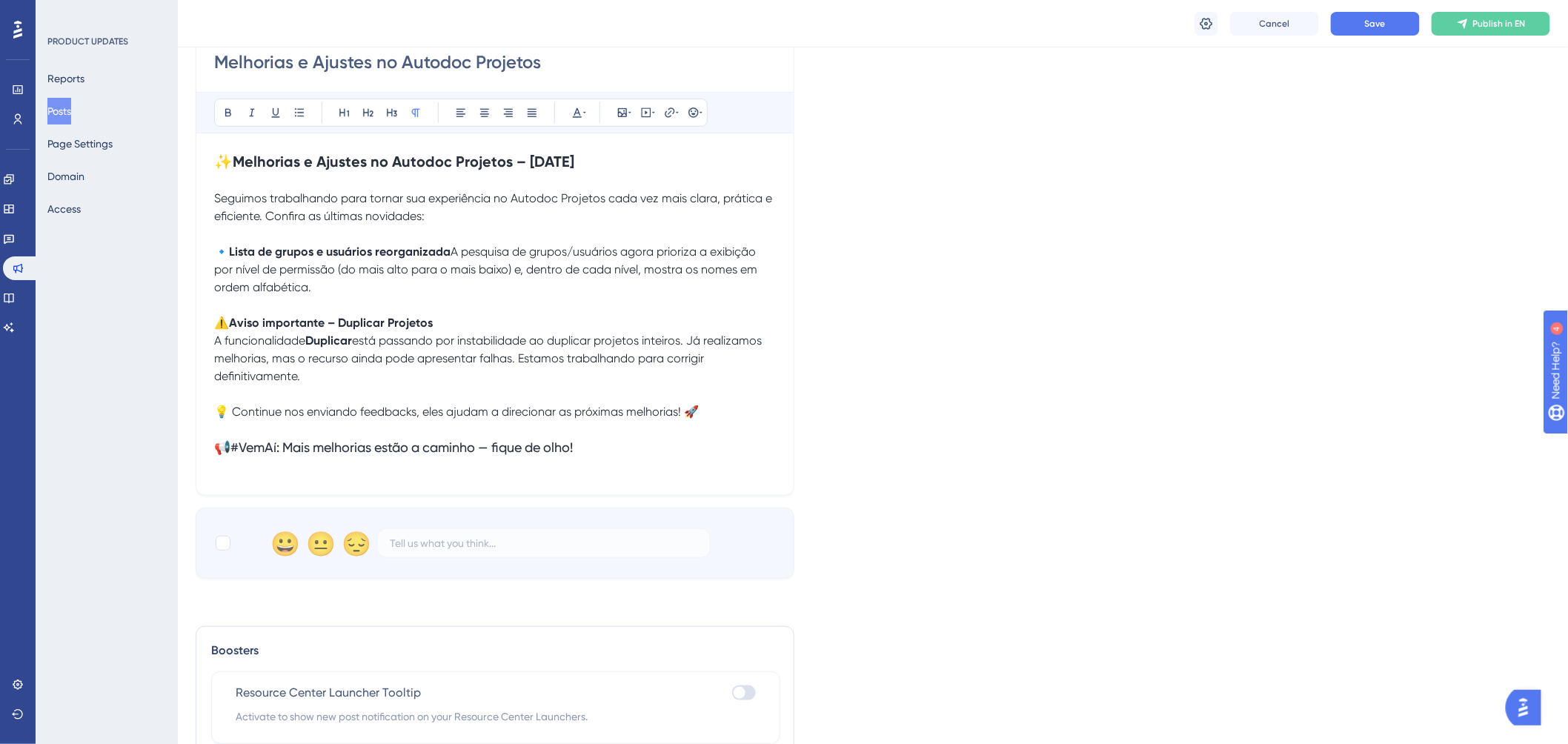
click at [554, 162] on strong "Melhorias e Ajustes no Autodoc Projetos – [DATE]" at bounding box center [403, 161] width 342 height 18
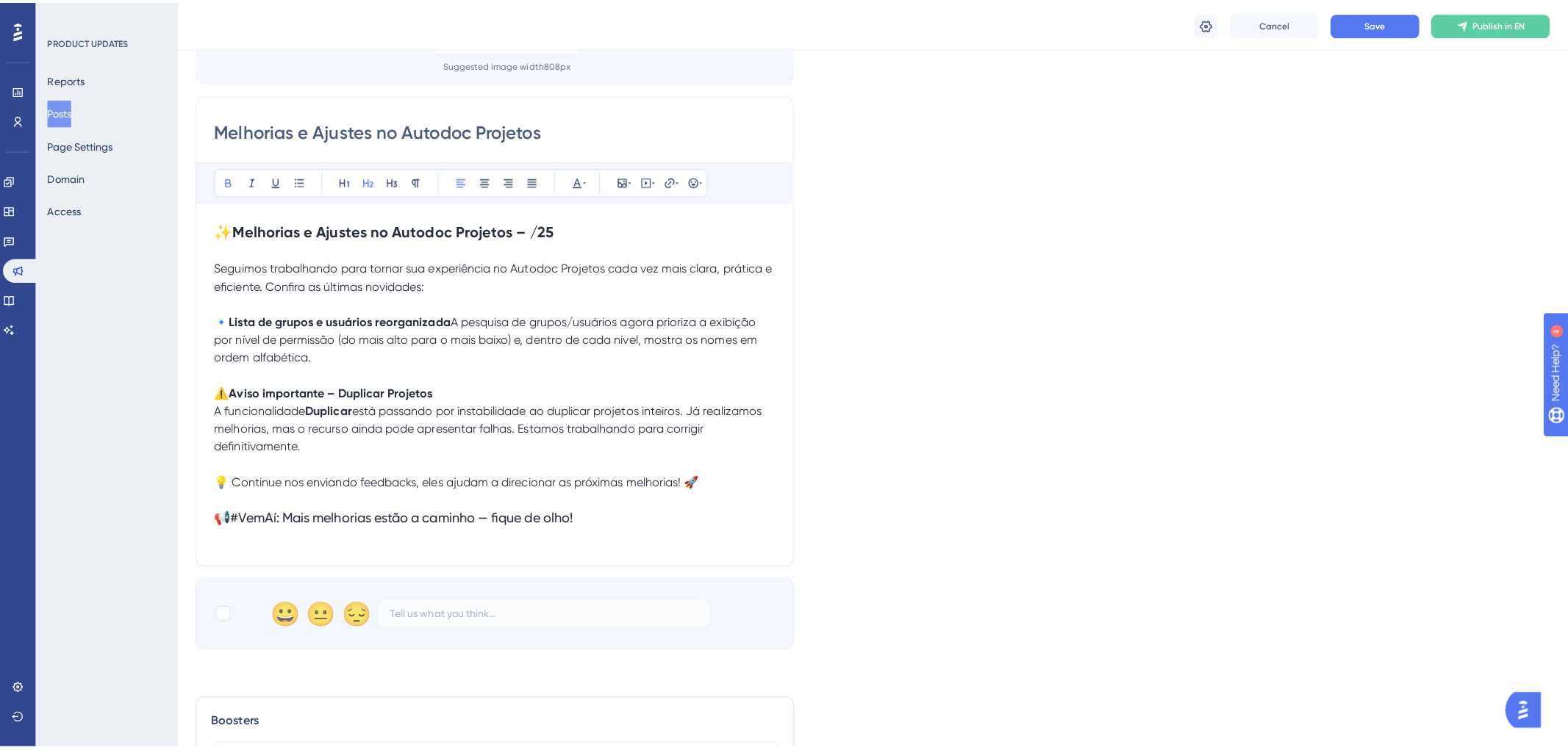
scroll to position [0, 0]
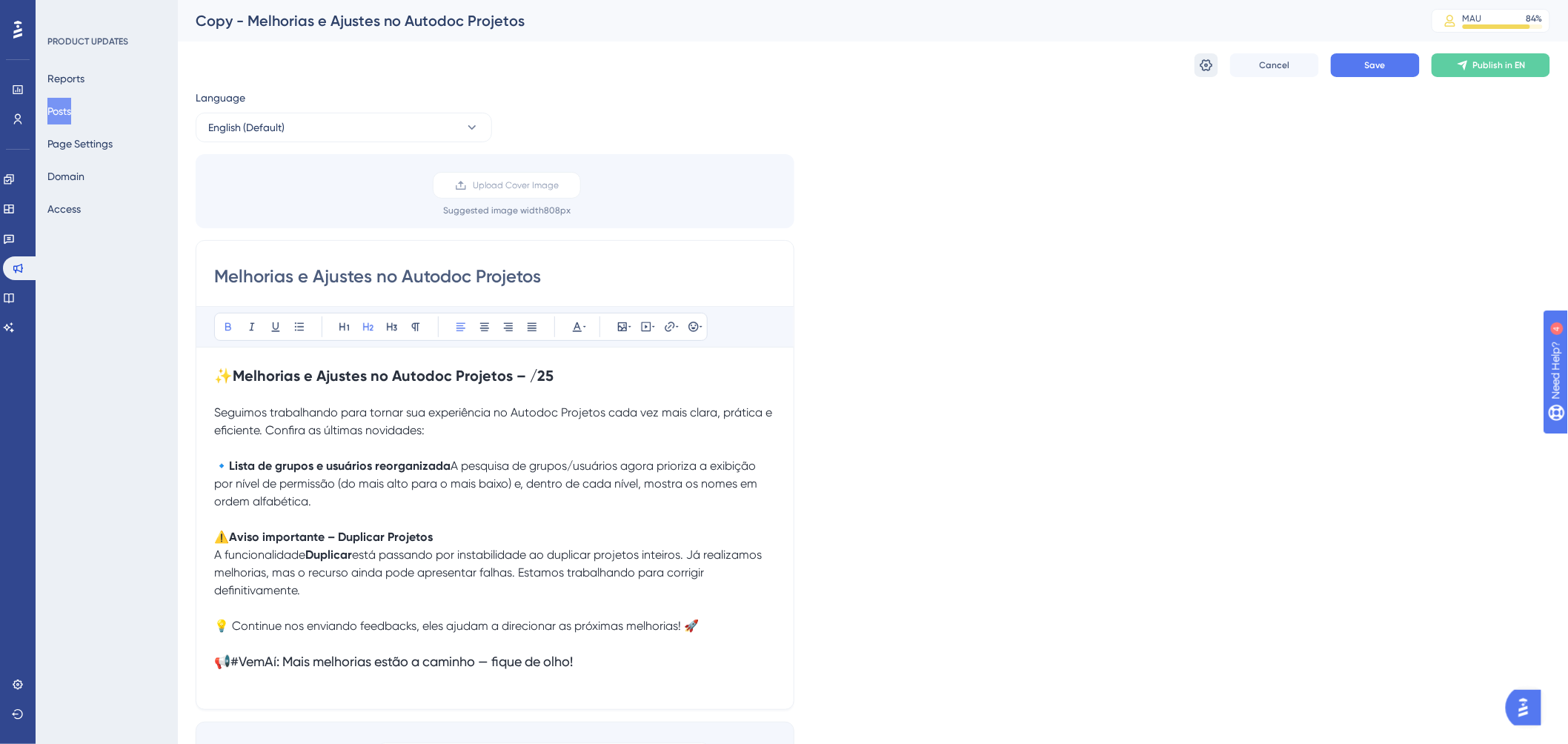
click at [1207, 62] on icon at bounding box center [1207, 66] width 15 height 15
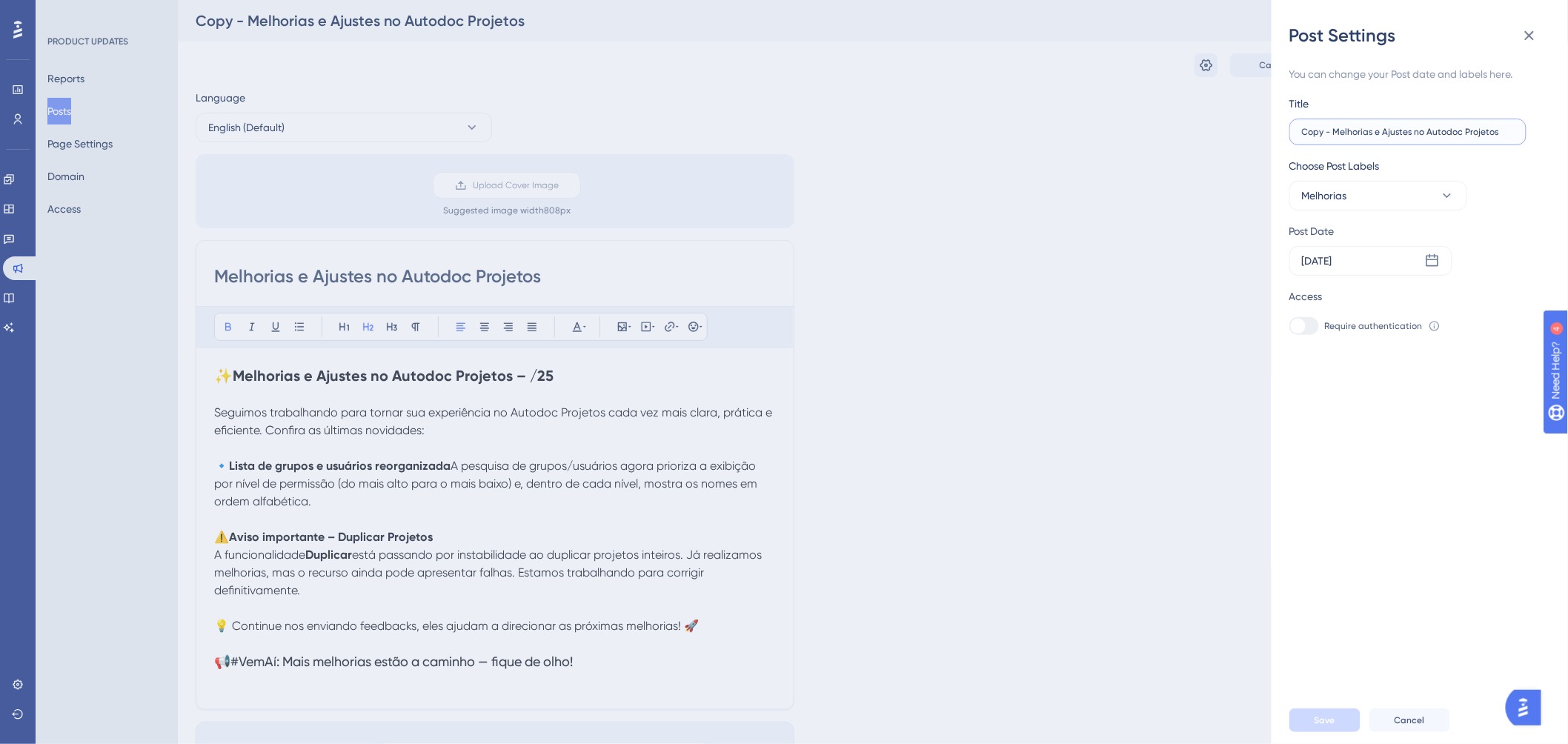
click at [1333, 129] on input "Copy - Melhorias e Ajustes no Autodoc Projetos" at bounding box center [1408, 131] width 212 height 10
type input "Melhorias e Ajustes no Autodoc Projetos"
click at [1335, 670] on span "Save" at bounding box center [1325, 720] width 21 height 11
click at [1411, 32] on icon at bounding box center [1530, 35] width 18 height 18
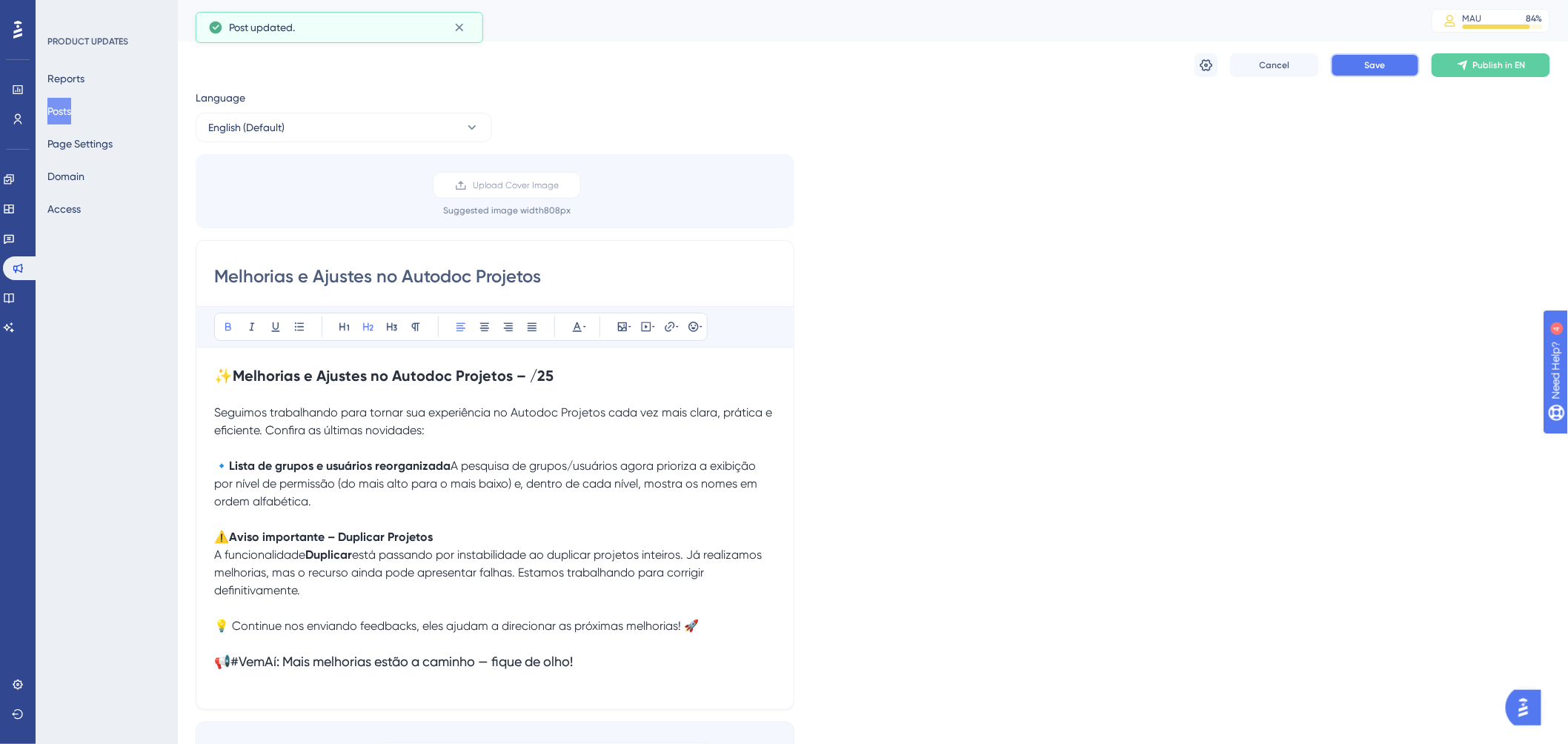
click at [1370, 69] on span "Save" at bounding box center [1376, 65] width 21 height 11
click at [65, 117] on button "Posts" at bounding box center [59, 111] width 24 height 27
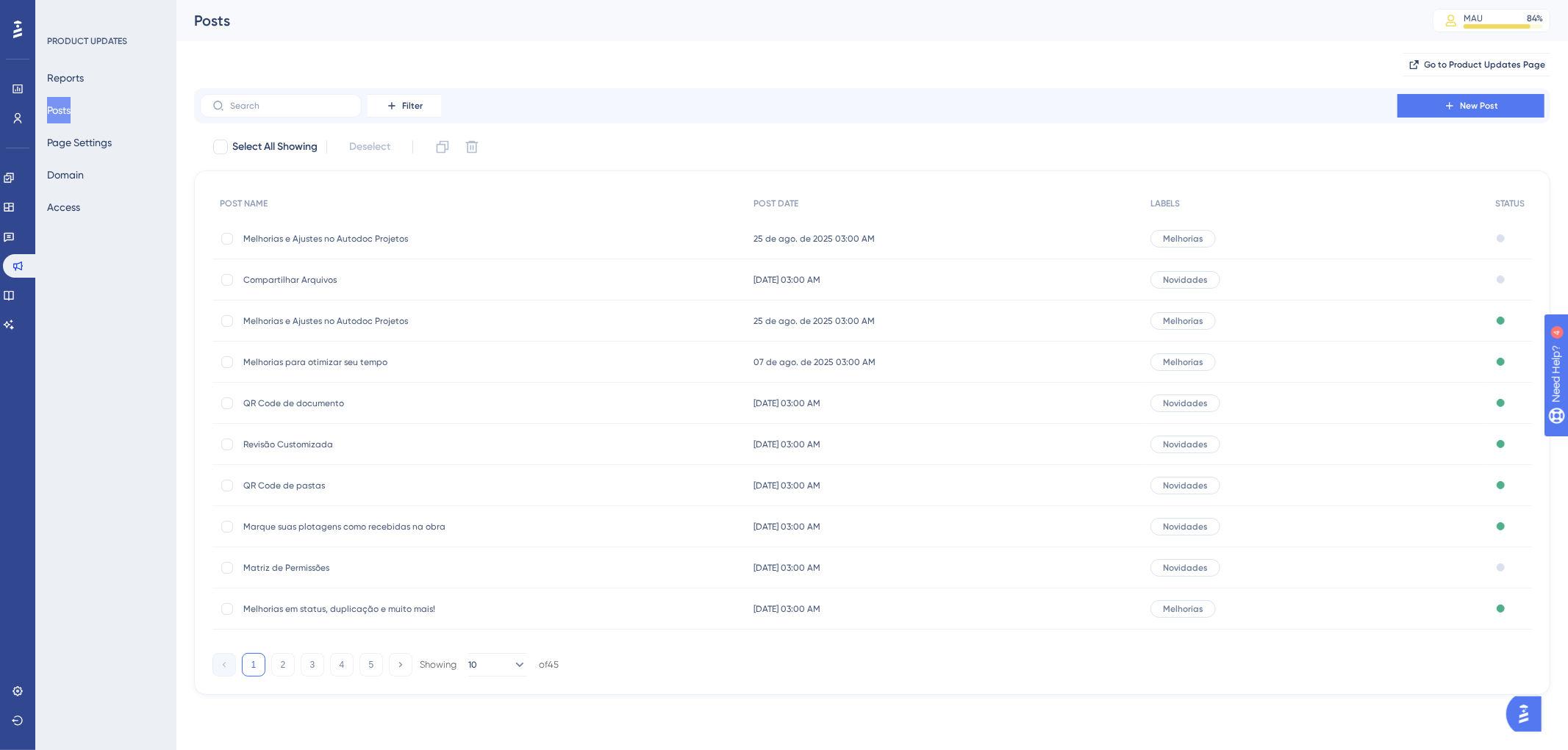
click at [301, 571] on span "Matriz de Permissões" at bounding box center [361, 568] width 235 height 11
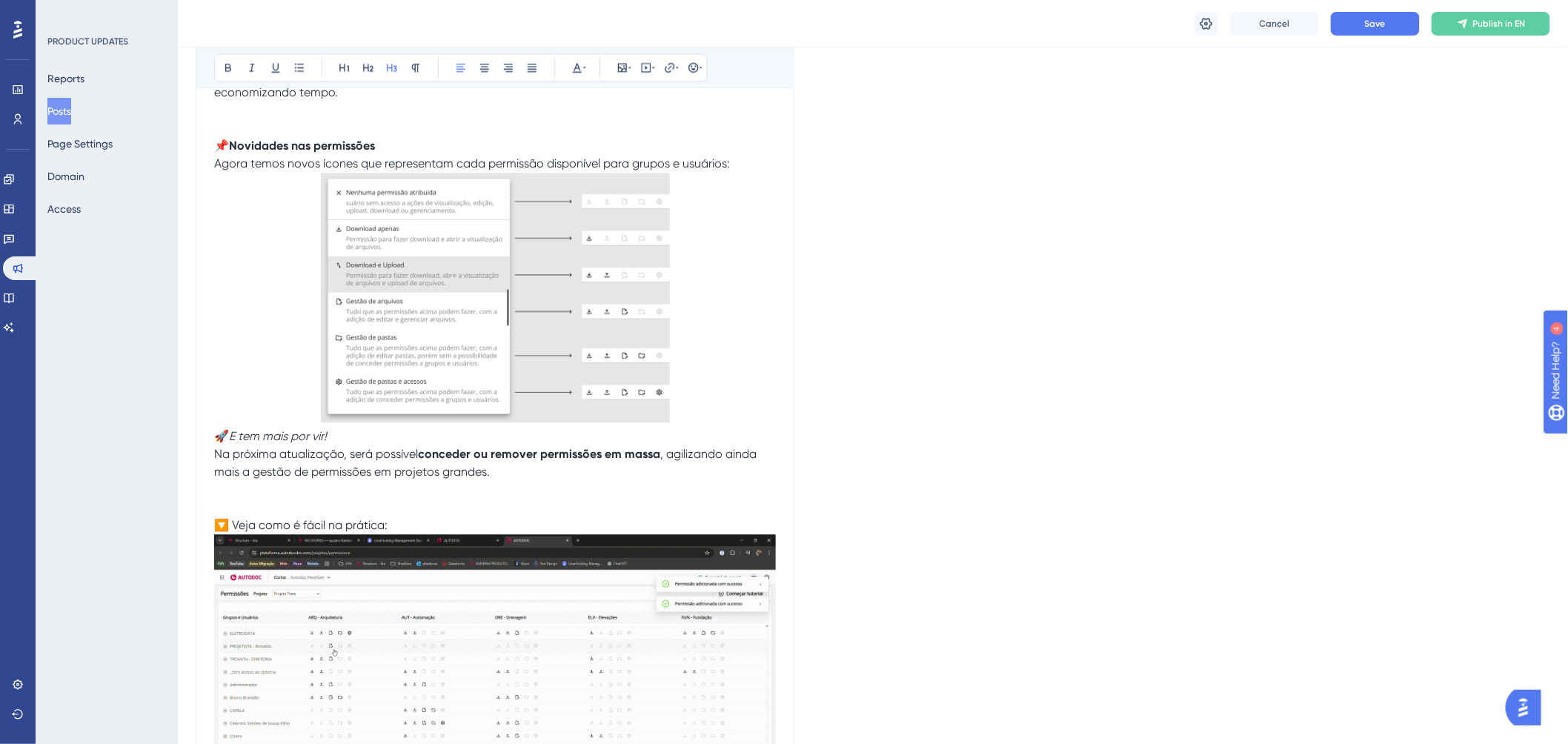
scroll to position [1153, 0]
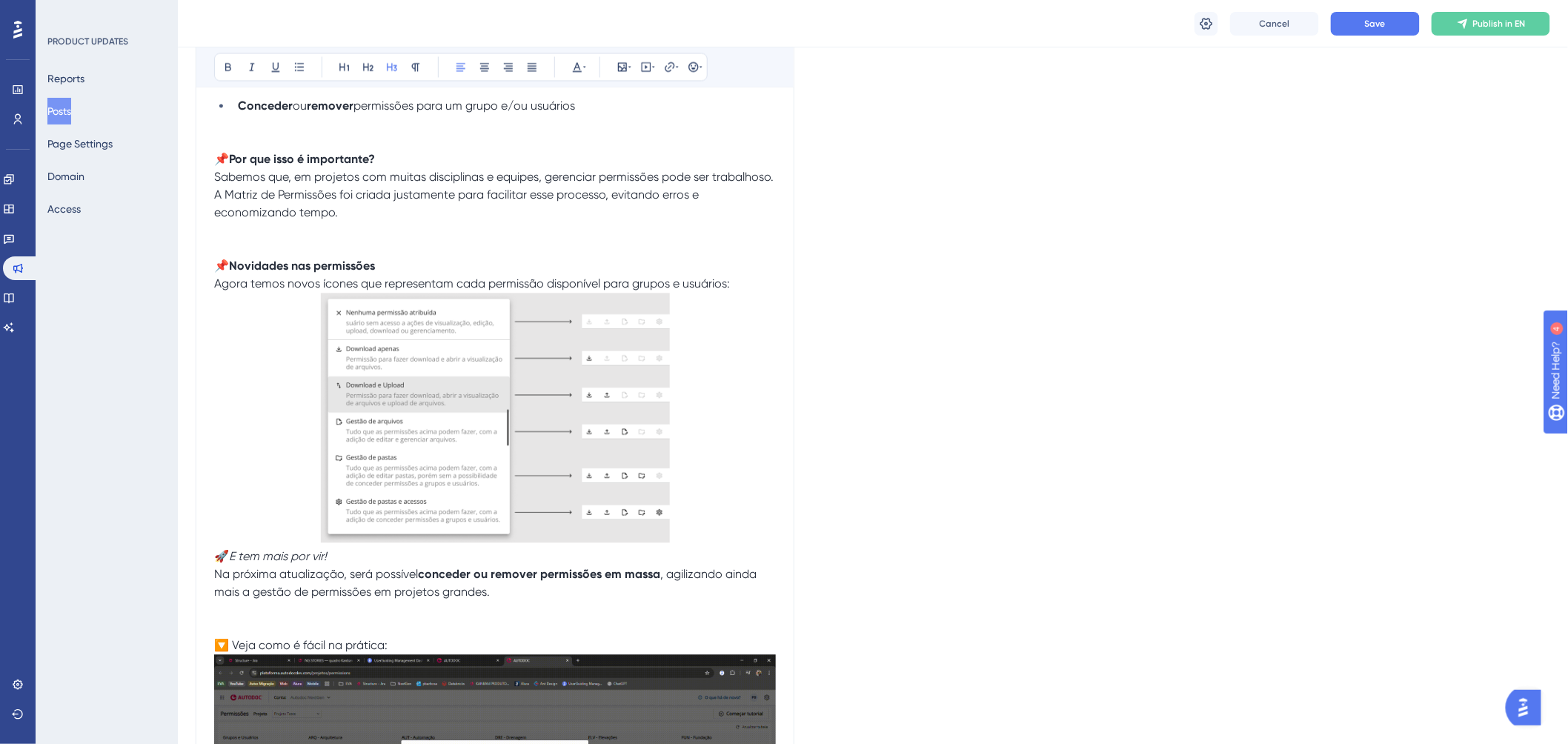
click at [523, 449] on img at bounding box center [495, 417] width 349 height 249
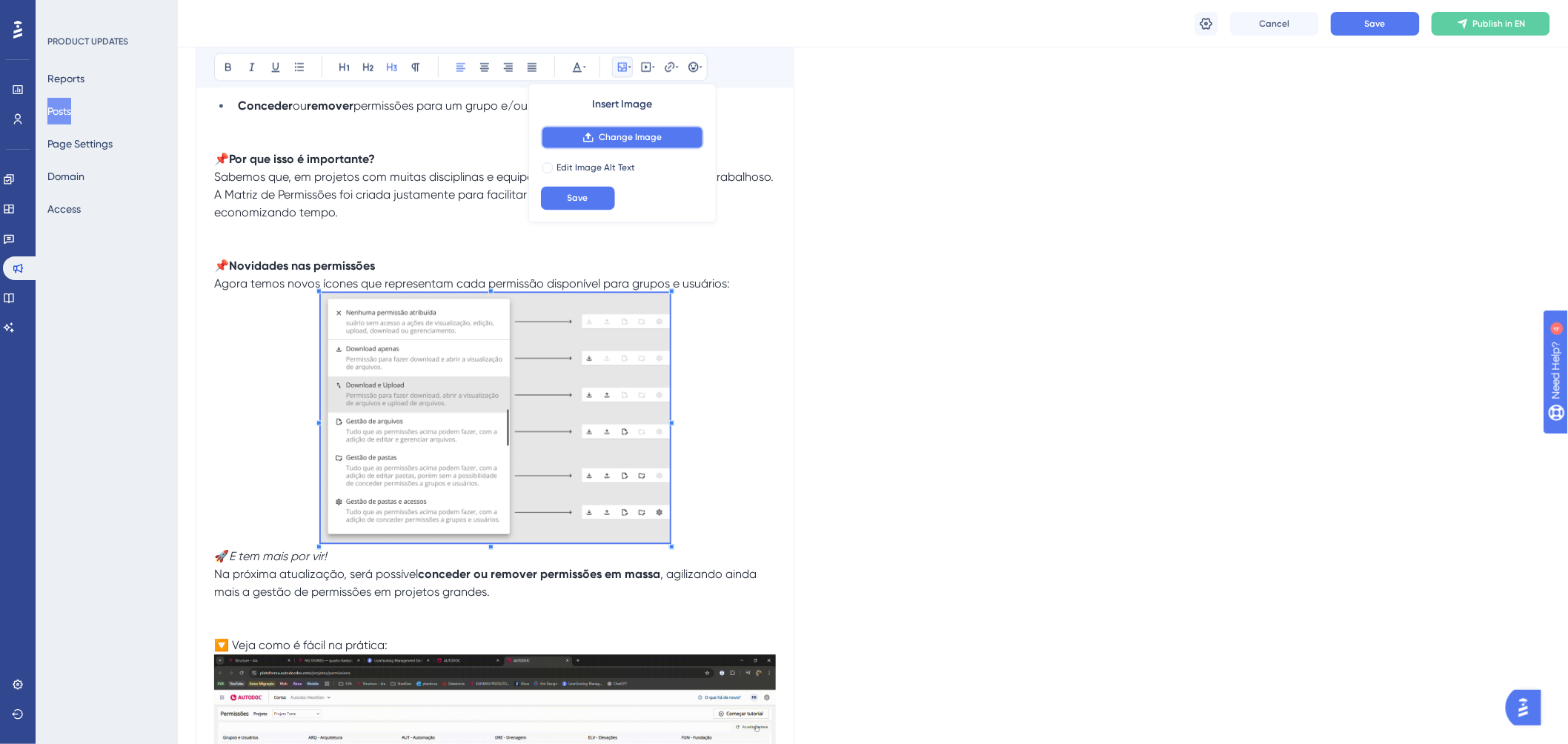
click at [645, 139] on span "Change Image" at bounding box center [631, 137] width 63 height 11
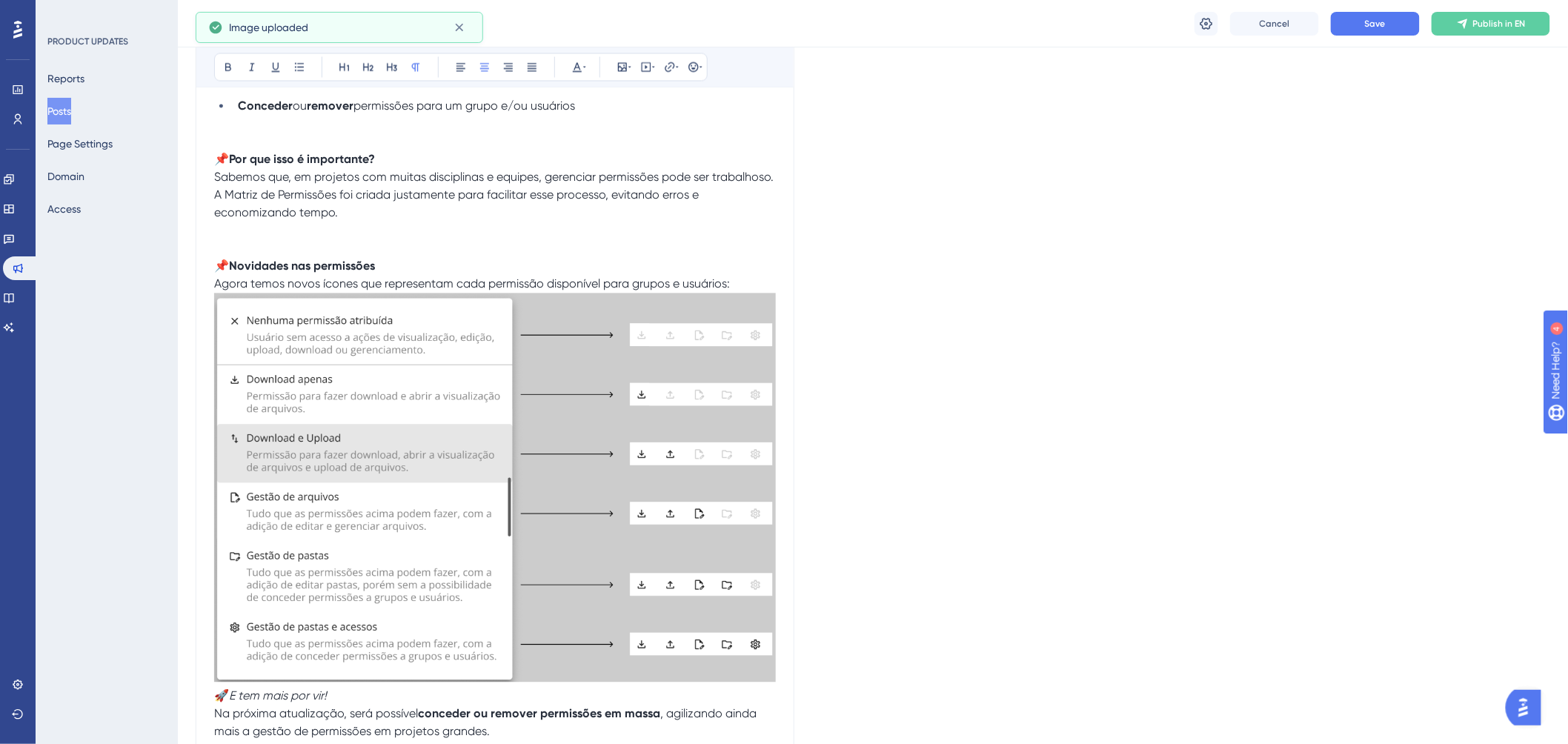
click at [698, 433] on img at bounding box center [495, 488] width 562 height 389
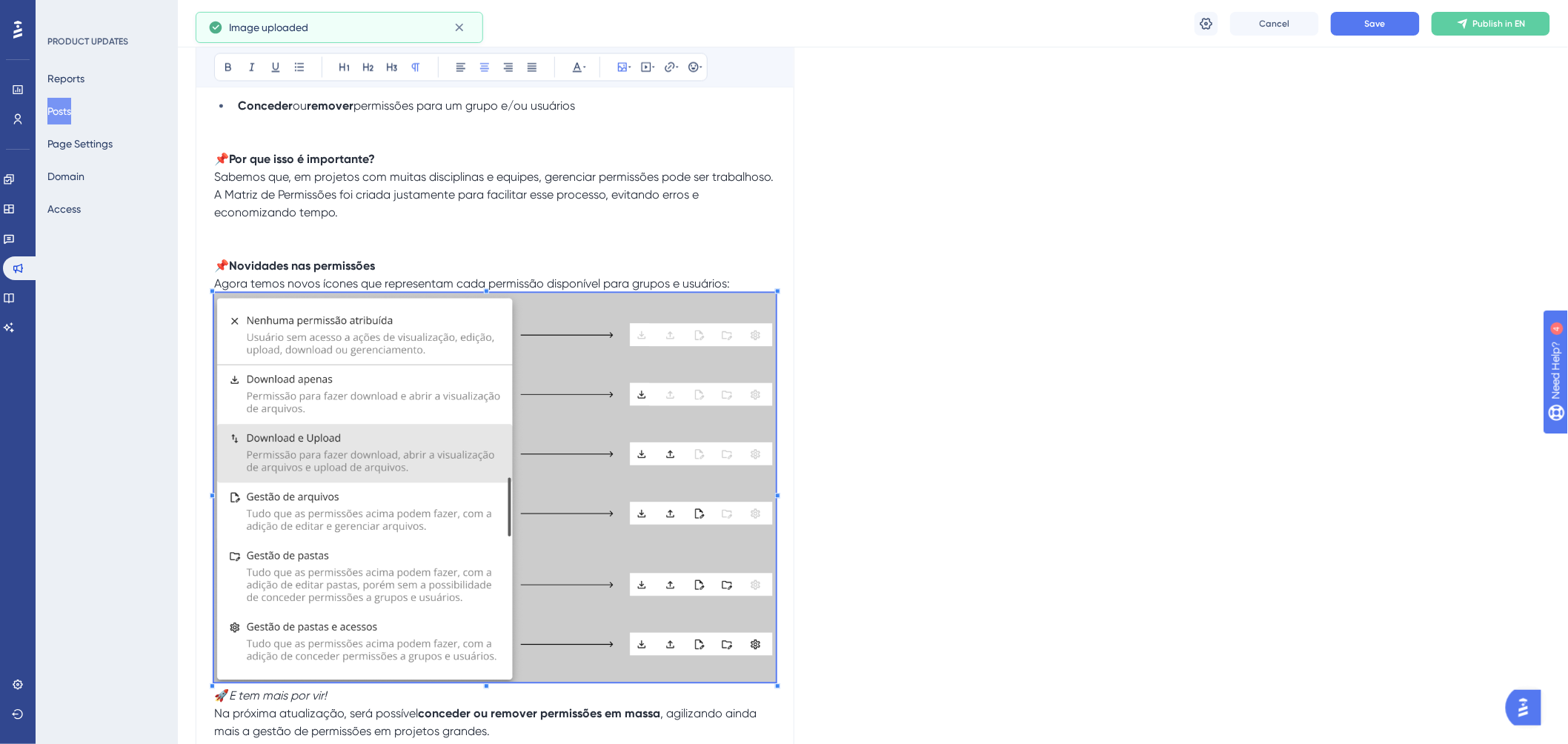
click at [212, 294] on div at bounding box center [211, 291] width 5 height 5
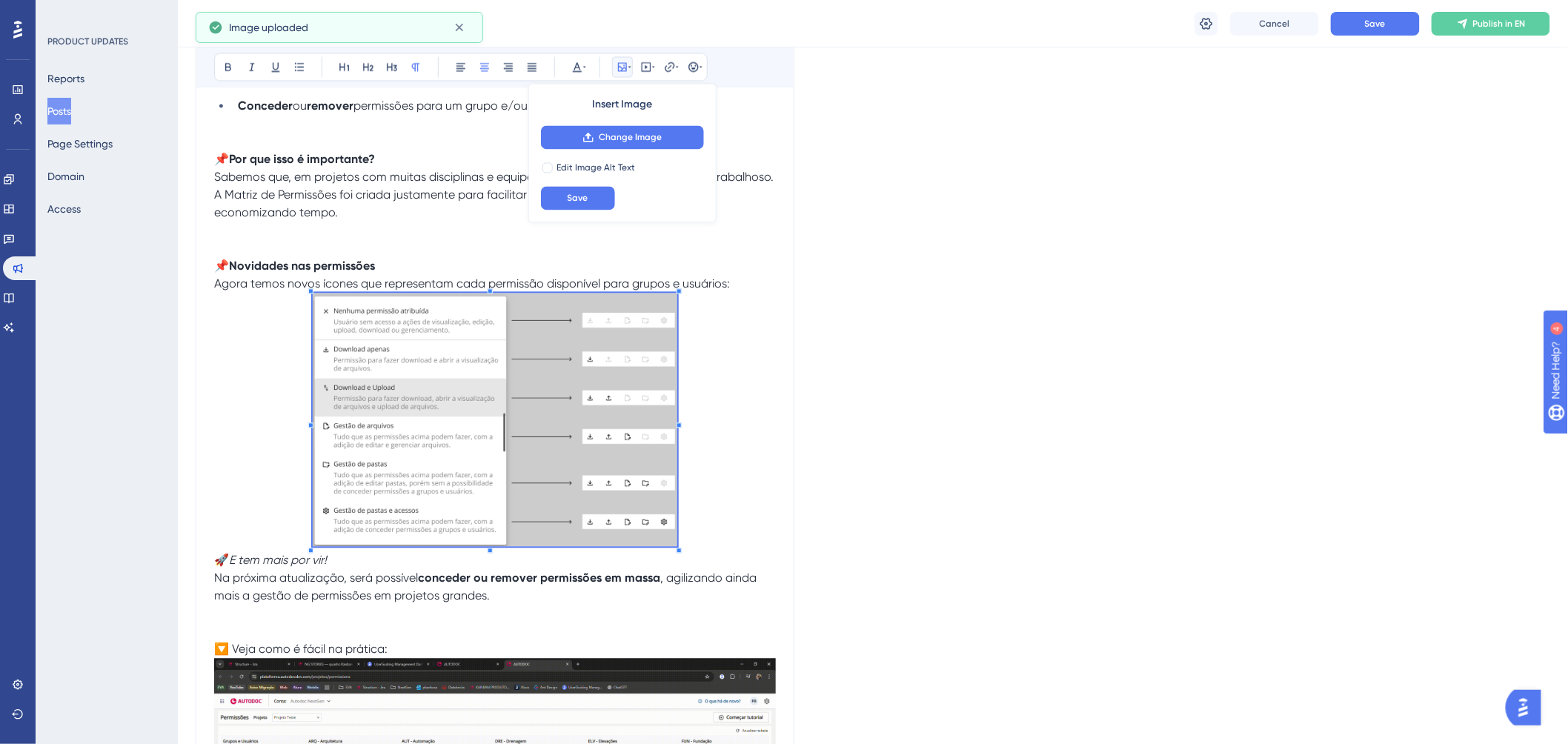
click at [412, 412] on span at bounding box center [495, 422] width 366 height 258
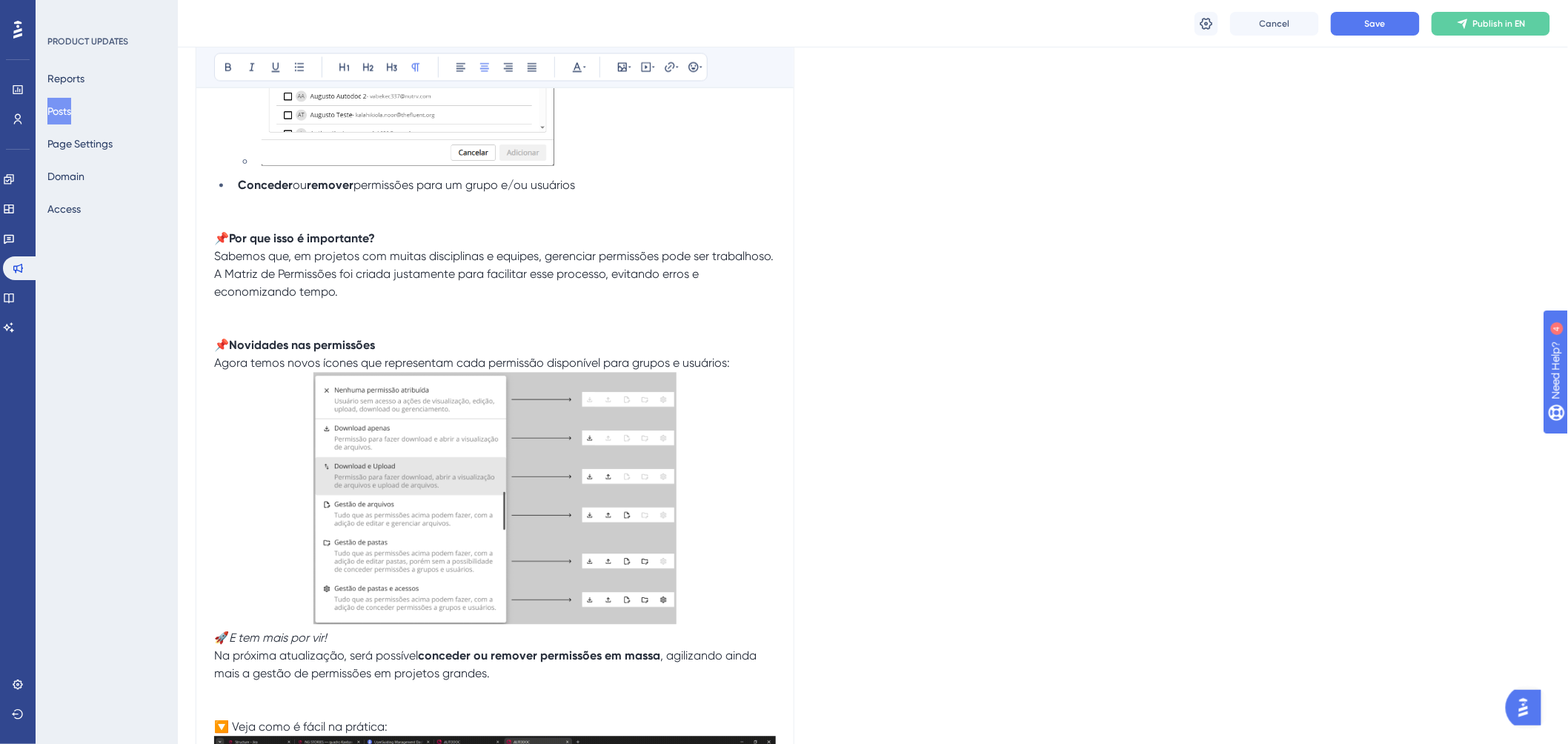
scroll to position [988, 0]
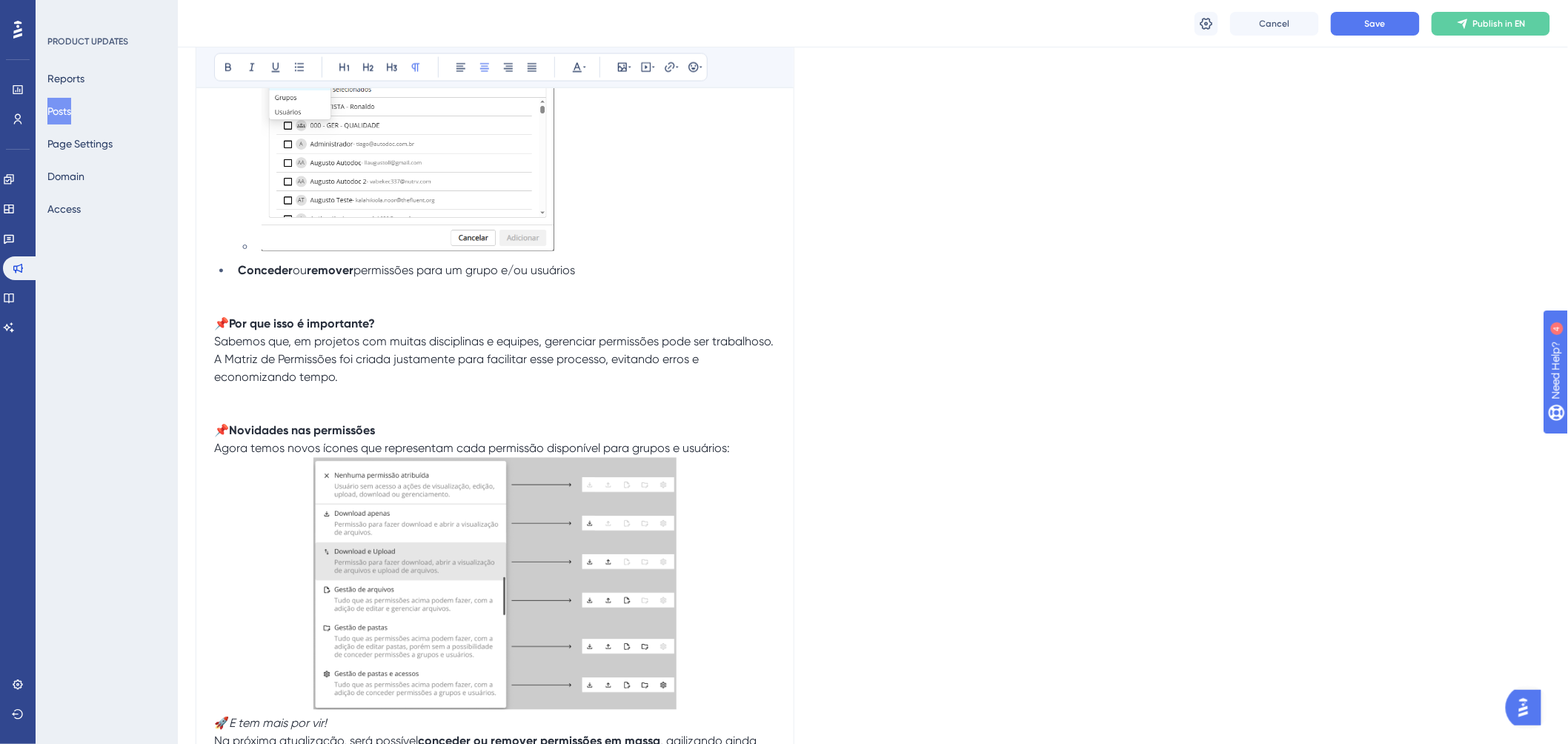
click at [1107, 396] on div "Language English (Default) Upload Cover Image Suggested image width 808 px Matr…" at bounding box center [873, 279] width 1355 height 2345
click at [1357, 29] on button "Save" at bounding box center [1375, 23] width 89 height 24
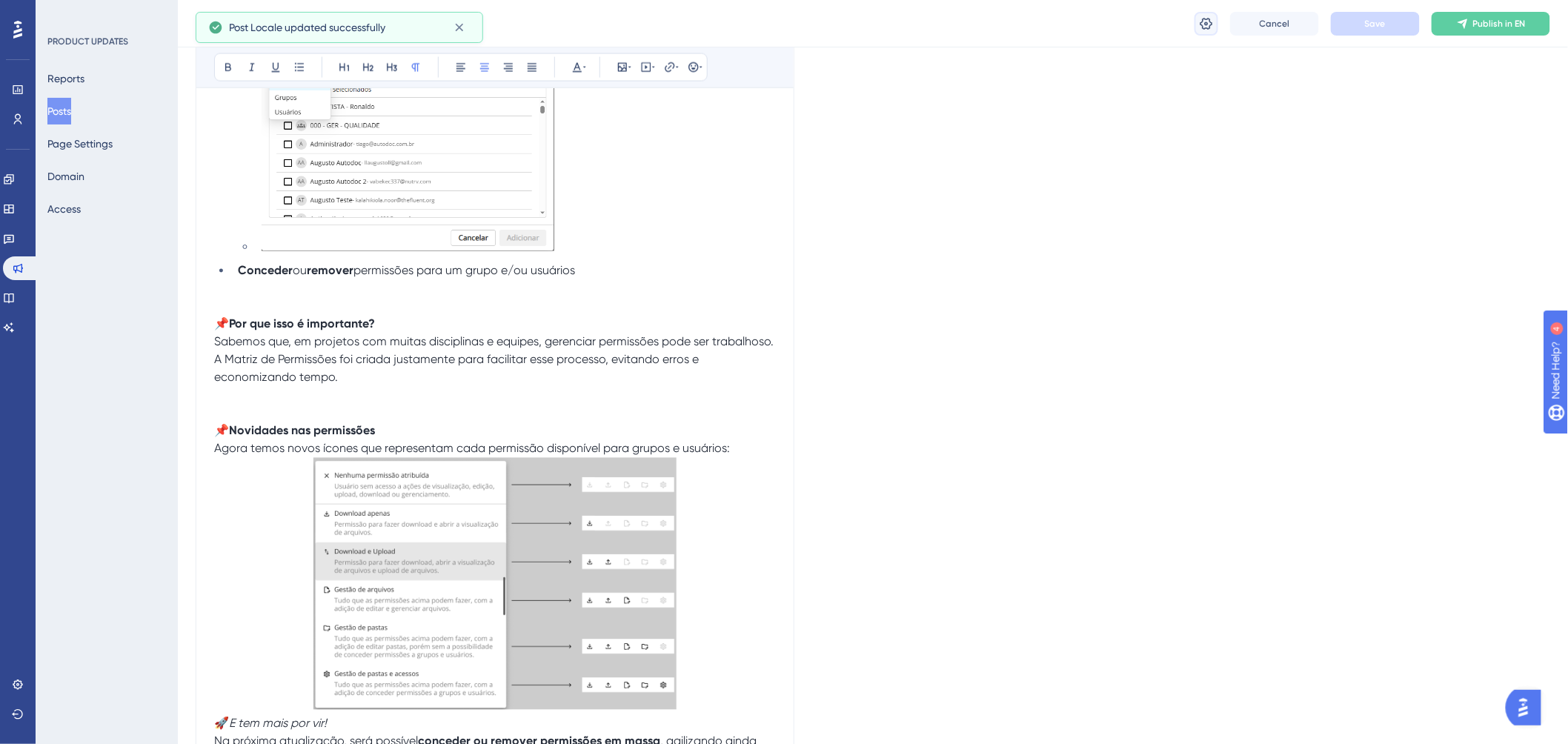
click at [1197, 25] on button at bounding box center [1206, 23] width 24 height 24
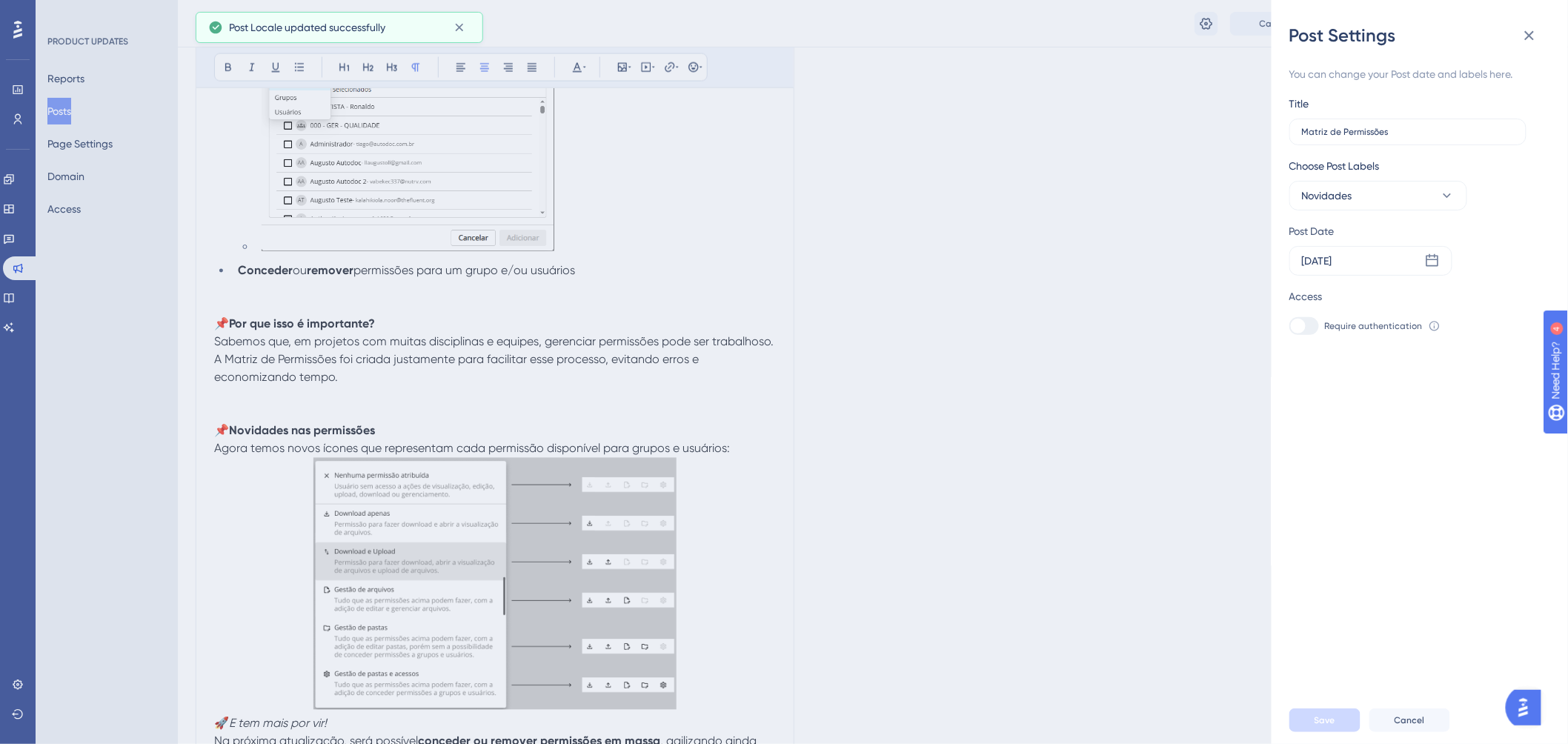
click at [1141, 292] on div "Post Settings You can change your Post date and labels here. Title Matriz de Pe…" at bounding box center [784, 372] width 1568 height 744
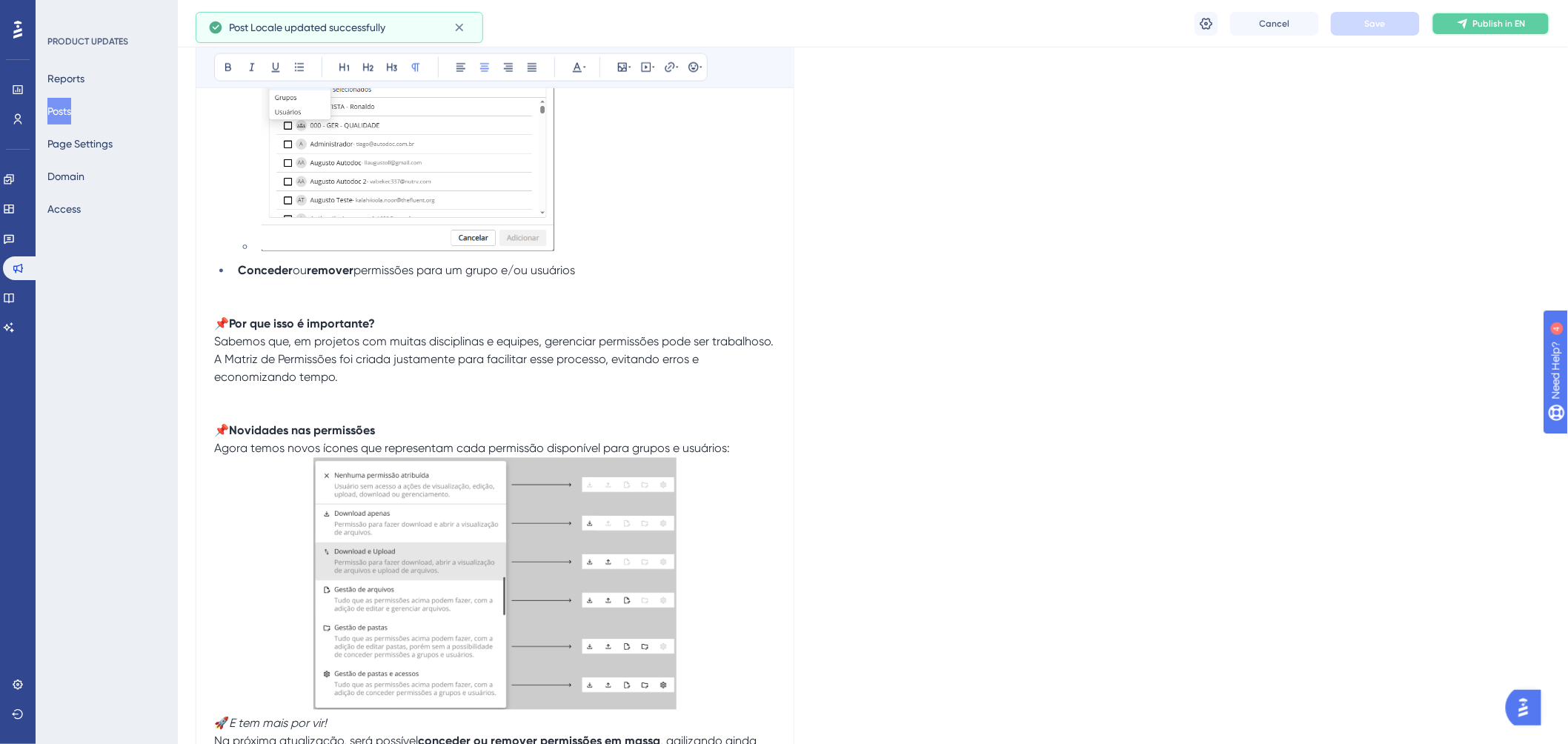
click at [1411, 32] on button "Publish in EN" at bounding box center [1491, 23] width 118 height 24
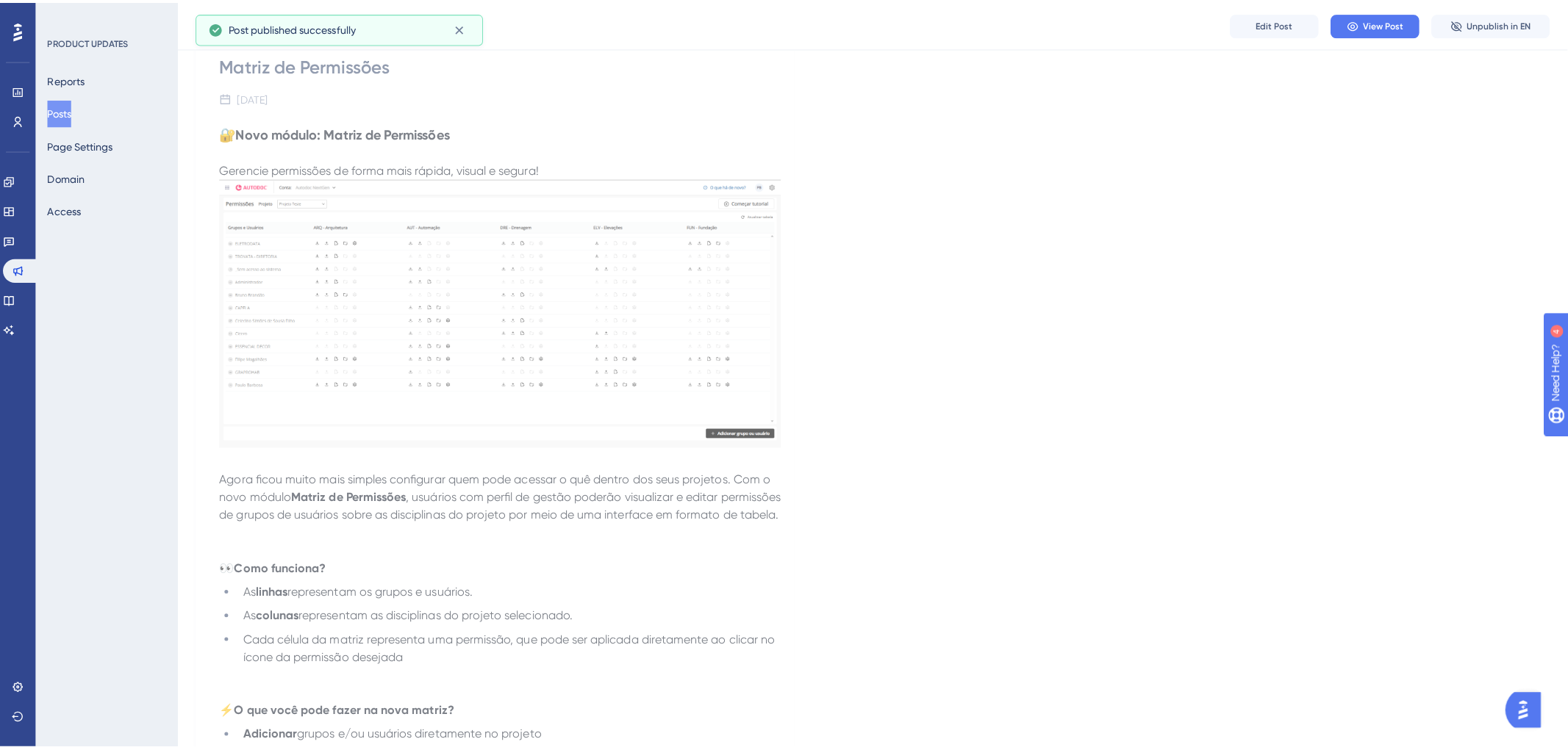
scroll to position [0, 0]
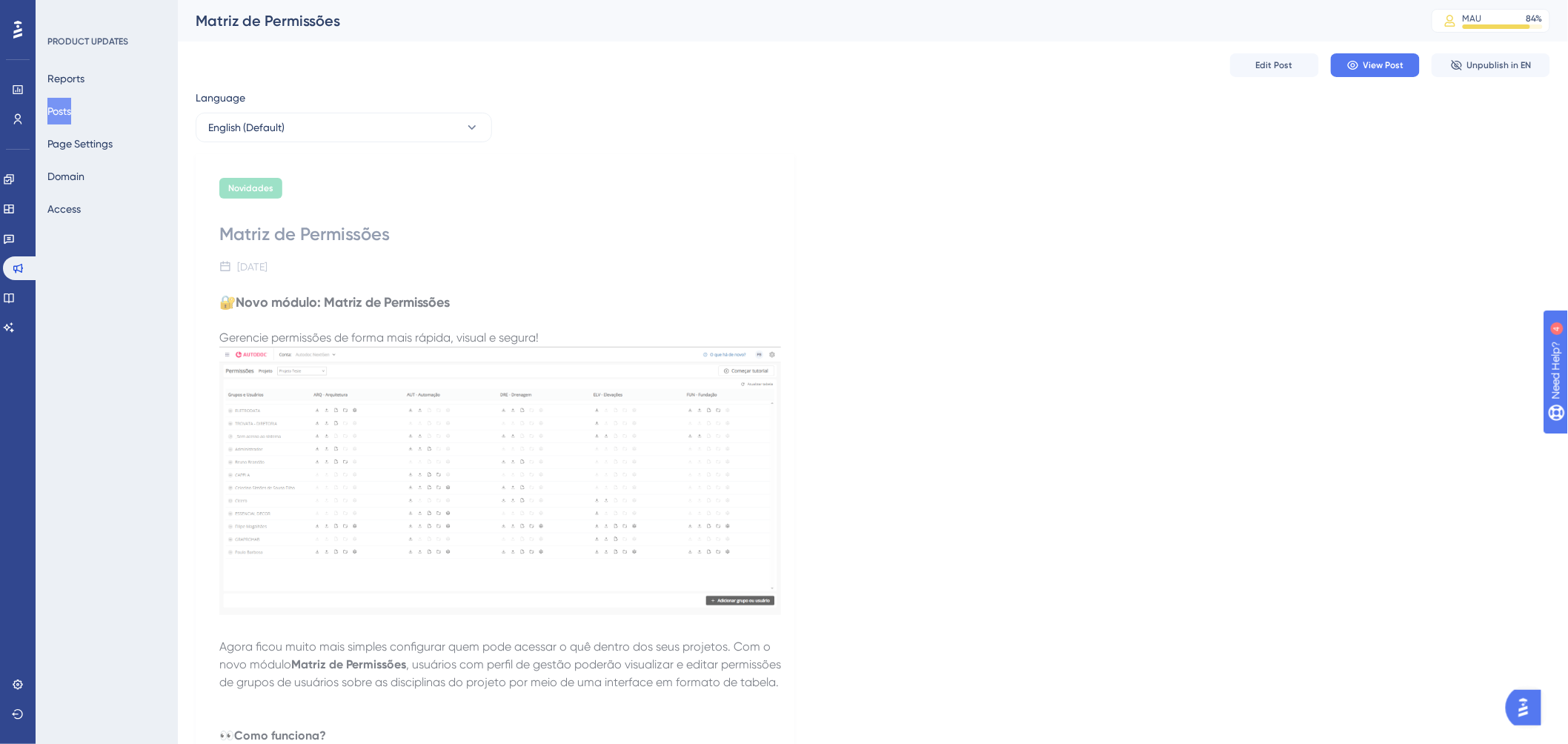
click at [71, 105] on button "Posts" at bounding box center [59, 111] width 24 height 27
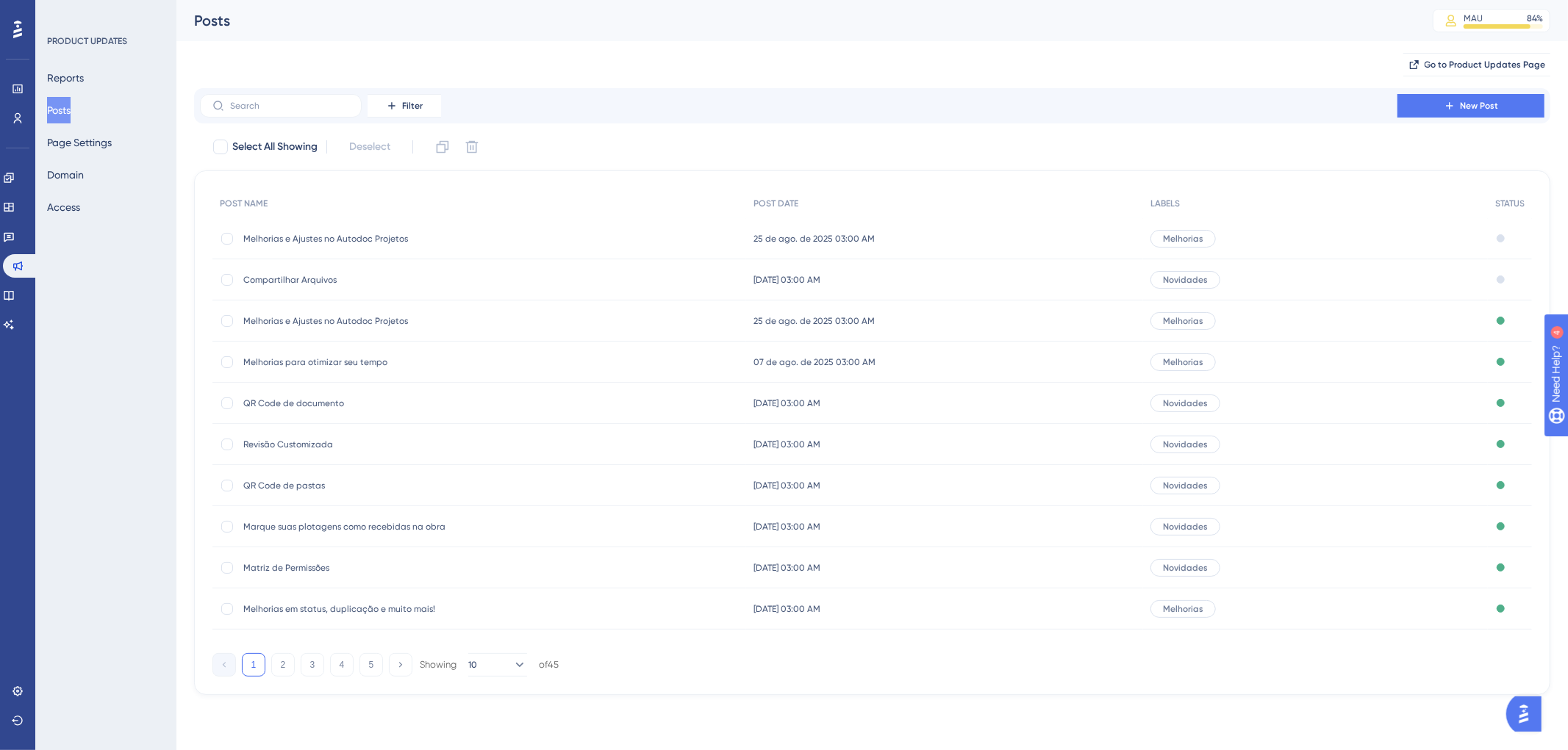
click at [301, 281] on span "Compartilhar Arquivos" at bounding box center [361, 280] width 235 height 11
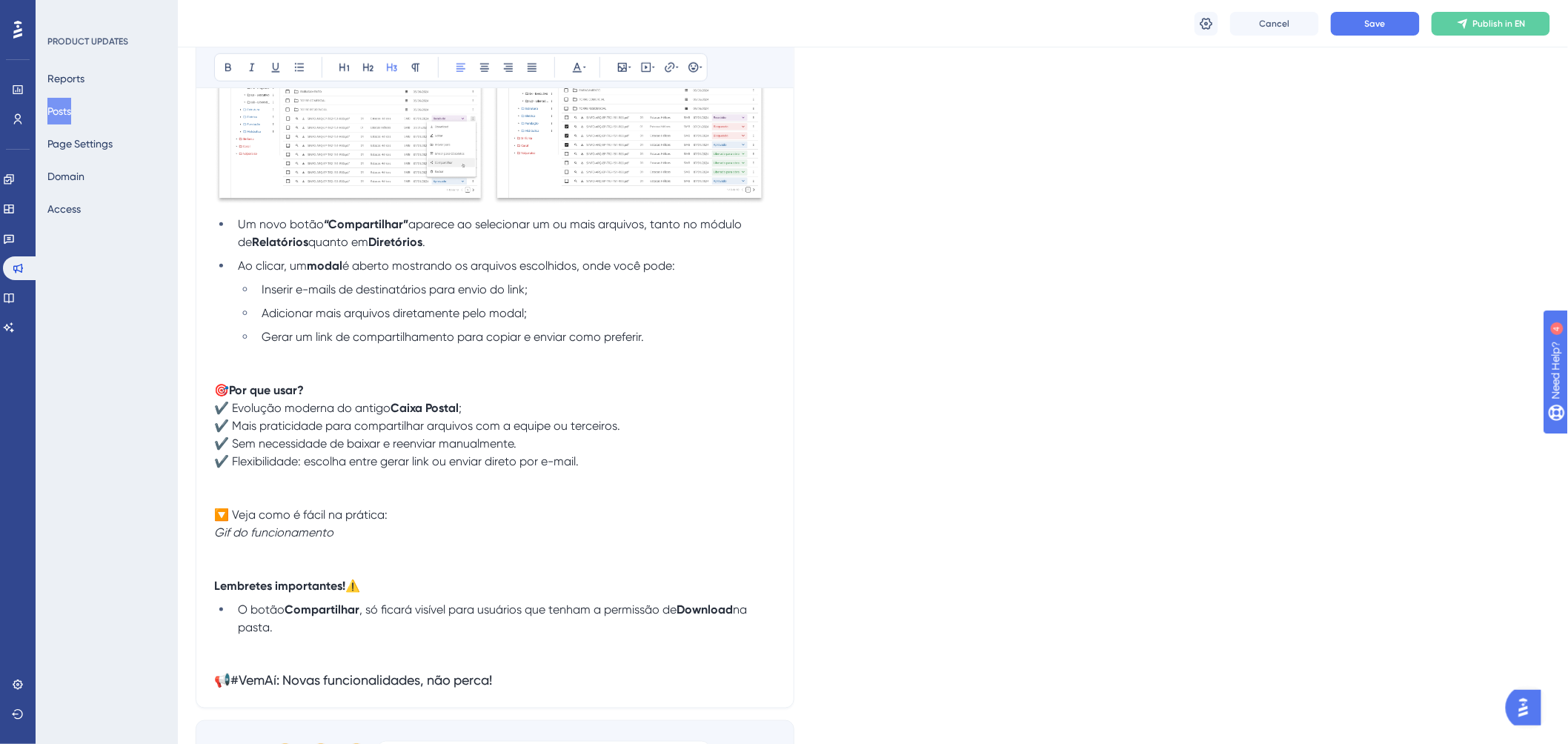
scroll to position [510, 0]
